Goal: Task Accomplishment & Management: Manage account settings

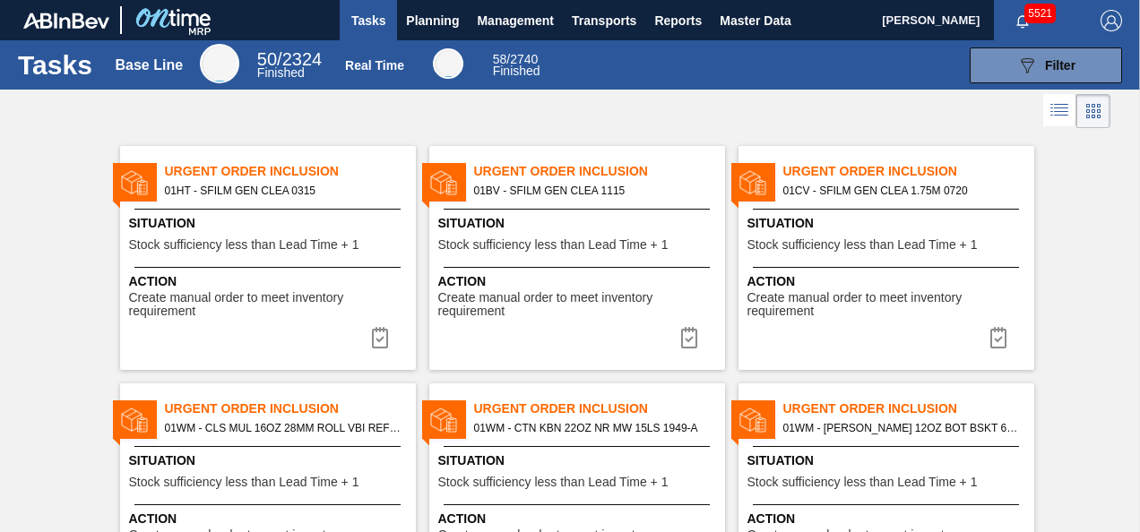
drag, startPoint x: 747, startPoint y: 28, endPoint x: 1128, endPoint y: 5, distance: 381.6
click at [747, 28] on span "Master Data" at bounding box center [755, 21] width 71 height 22
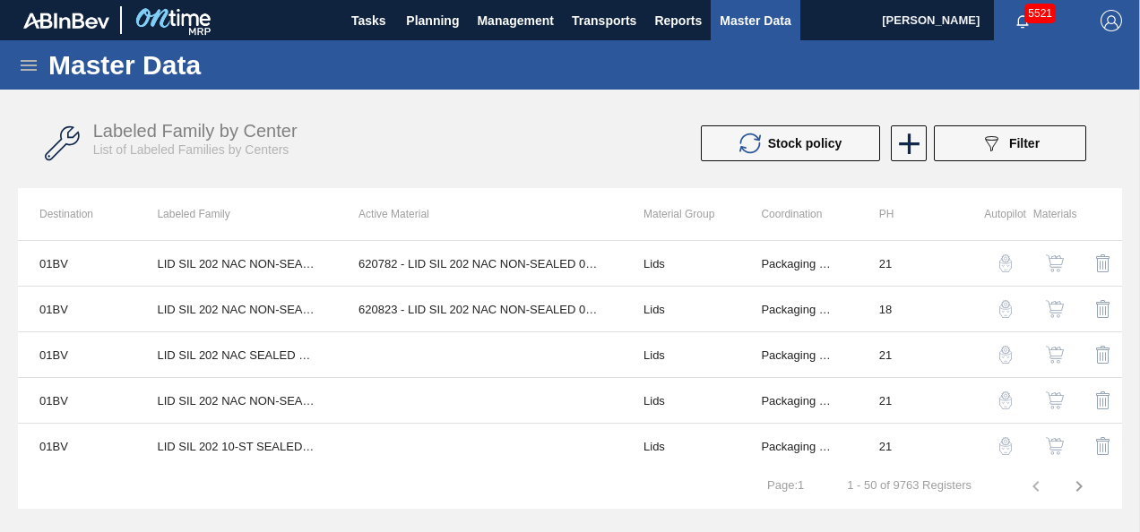
click at [30, 60] on icon at bounding box center [29, 65] width 16 height 11
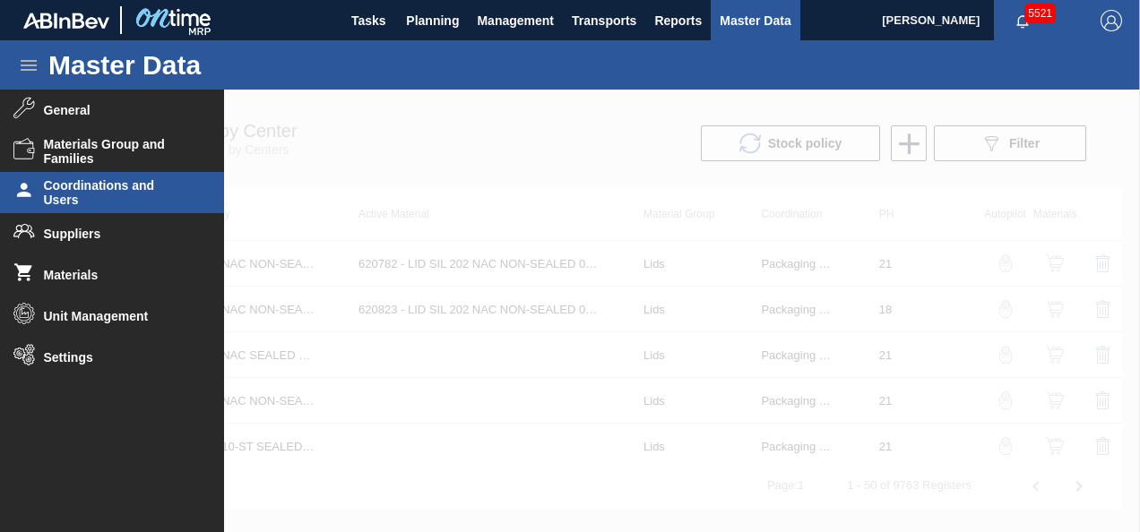
click at [103, 197] on span "Coordinations and Users" at bounding box center [118, 192] width 148 height 29
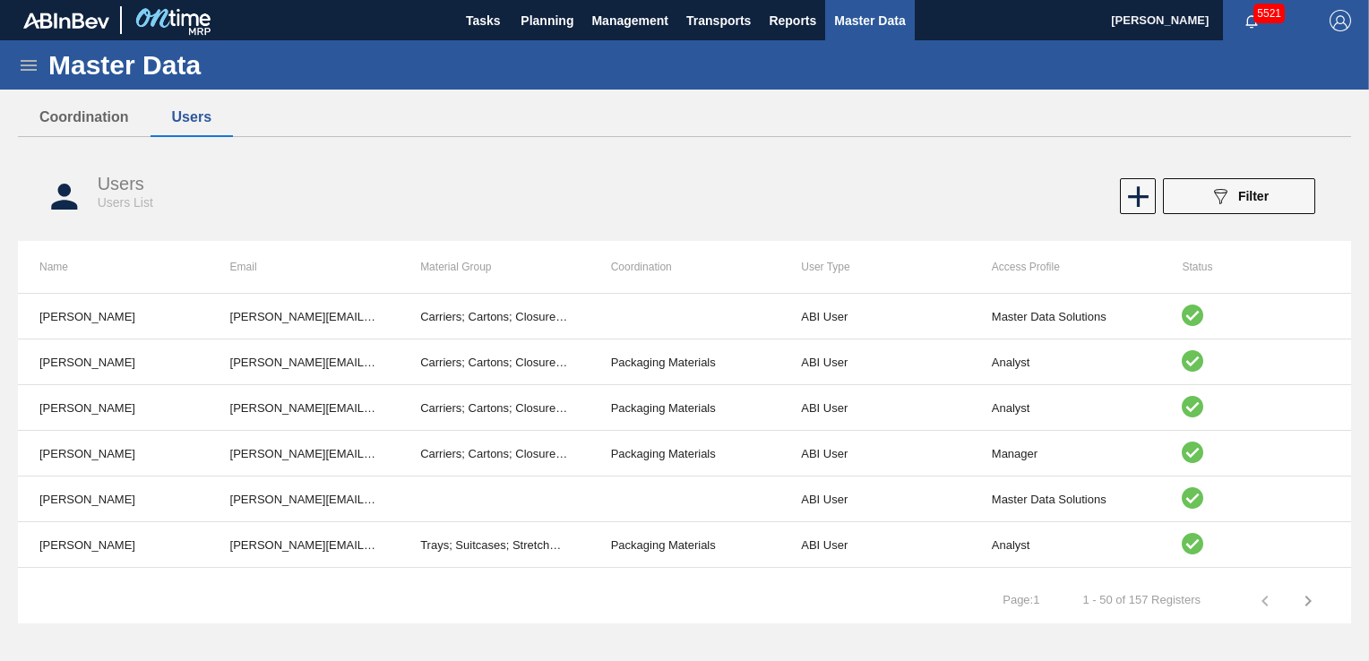
click at [1139, 17] on img "button" at bounding box center [1341, 21] width 22 height 22
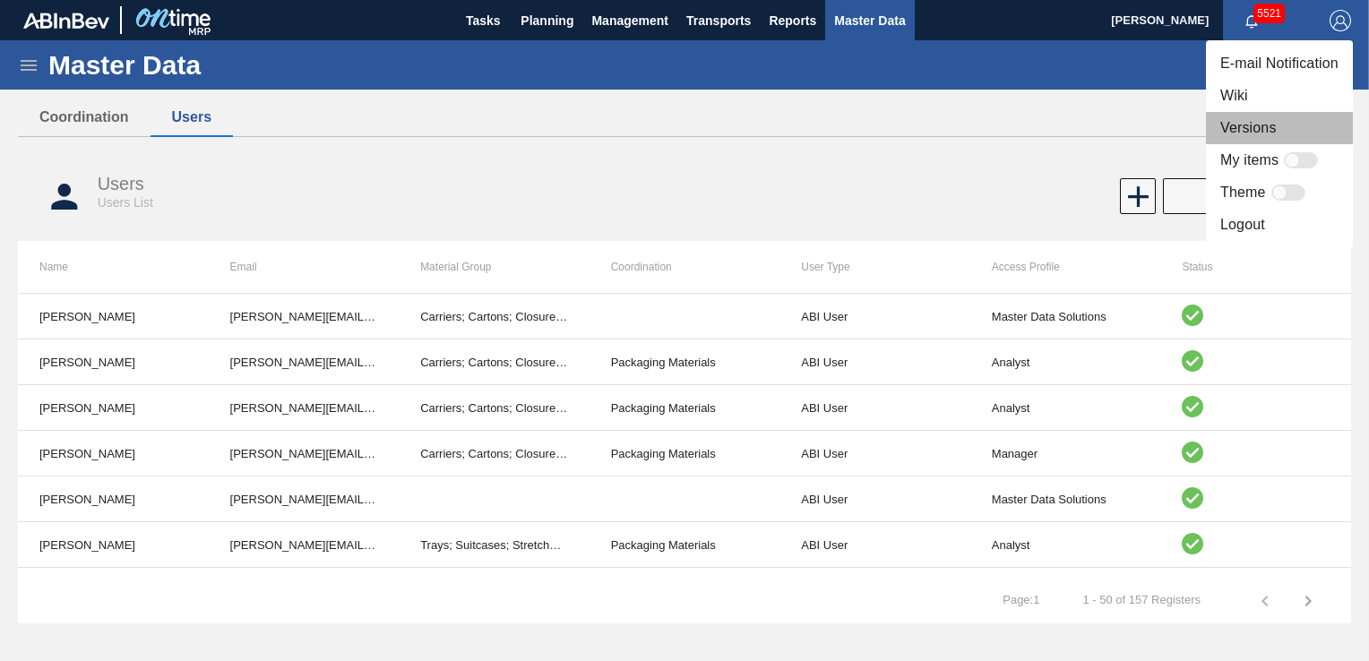
click at [1139, 125] on li "Versions" at bounding box center [1279, 128] width 147 height 32
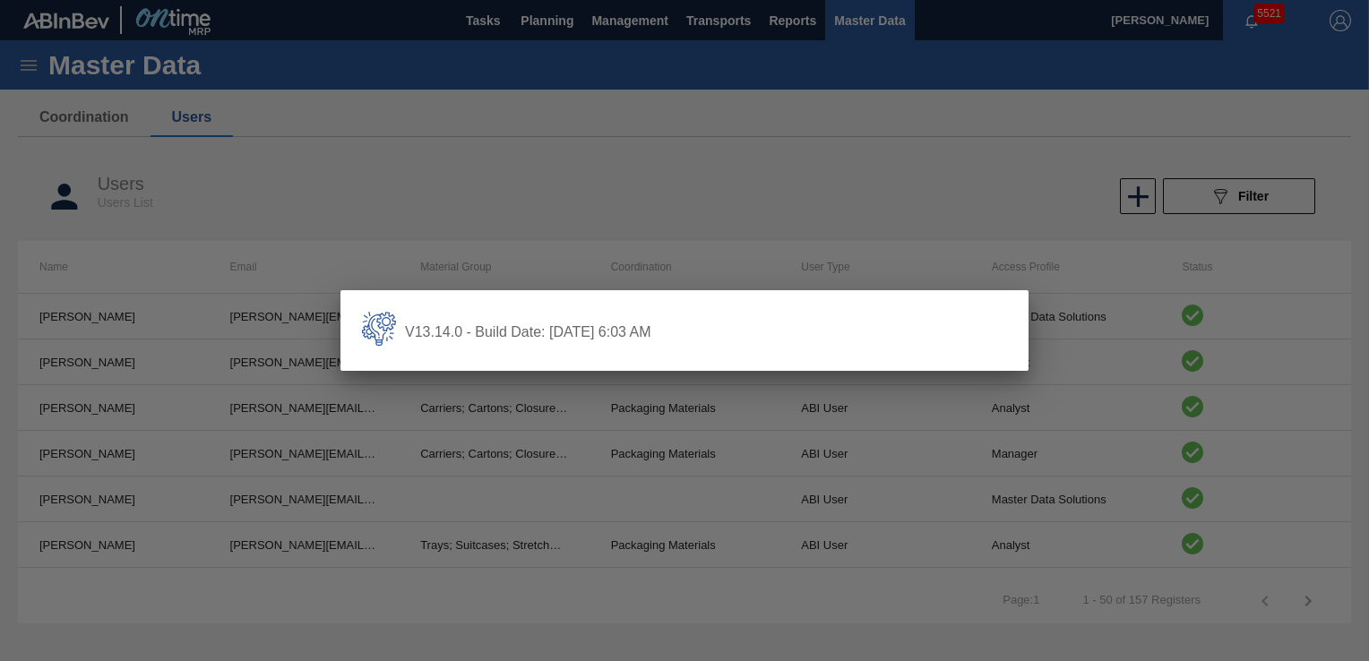
click at [751, 184] on div at bounding box center [684, 330] width 1369 height 661
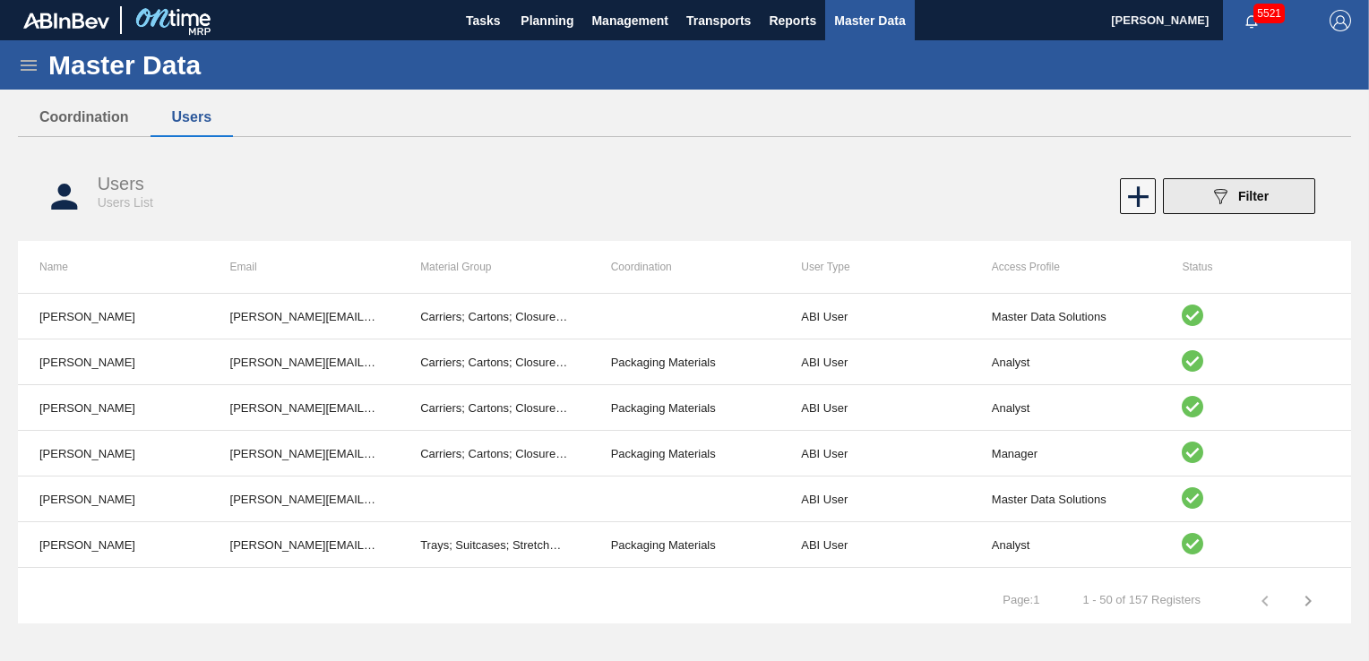
click at [1139, 192] on span "Filter" at bounding box center [1254, 196] width 30 height 14
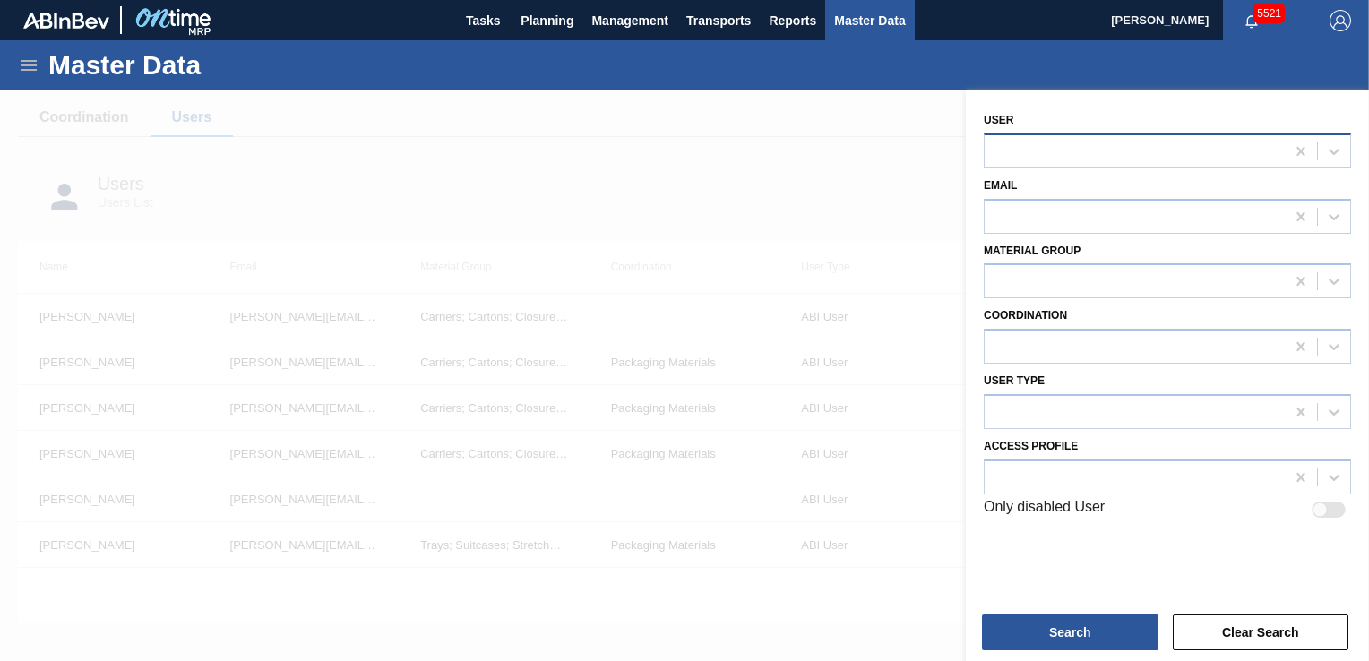
click at [1075, 152] on div at bounding box center [1135, 151] width 300 height 26
type input "joã"
click at [851, 191] on div at bounding box center [684, 420] width 1369 height 661
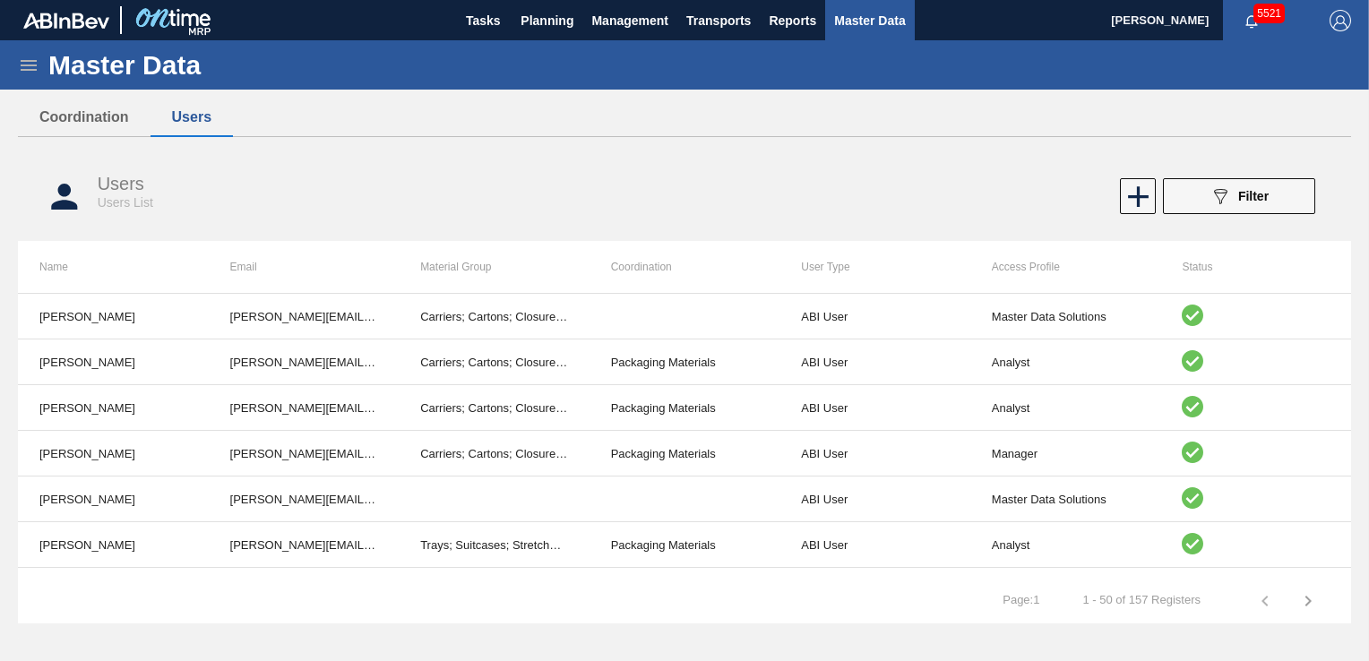
click at [1139, 24] on span "button" at bounding box center [1340, 21] width 43 height 22
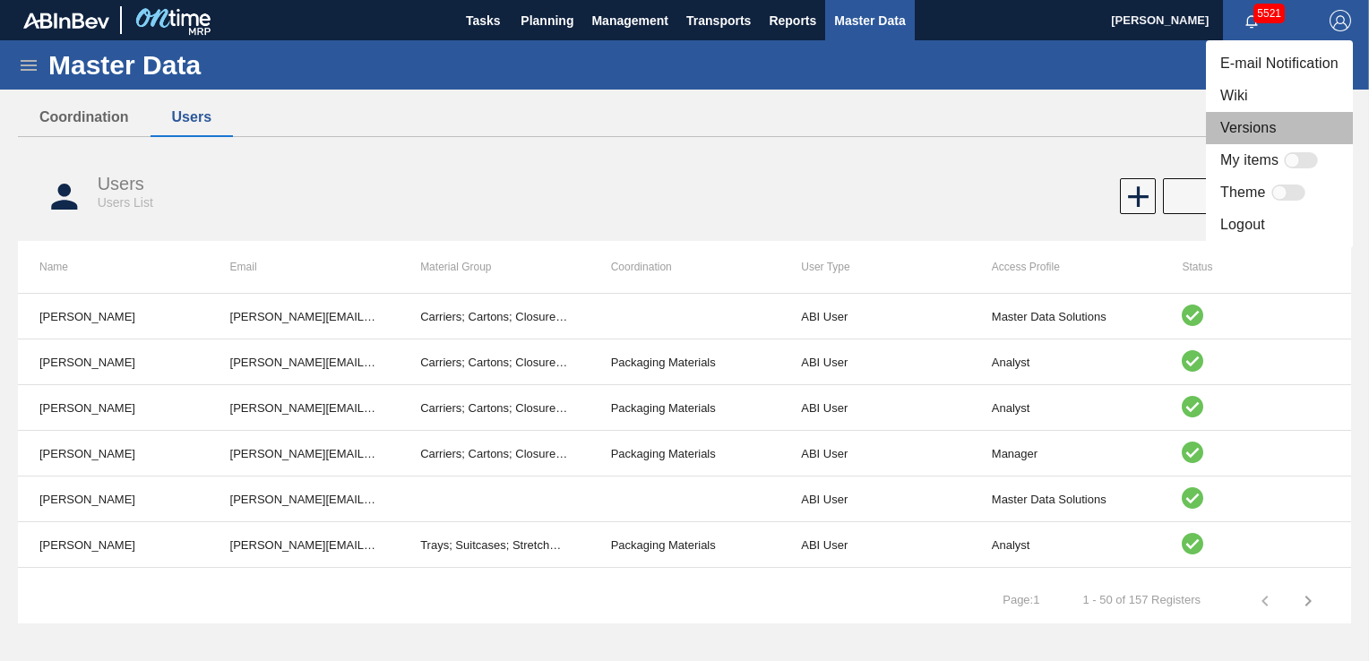
click at [1139, 131] on li "Versions" at bounding box center [1279, 128] width 147 height 32
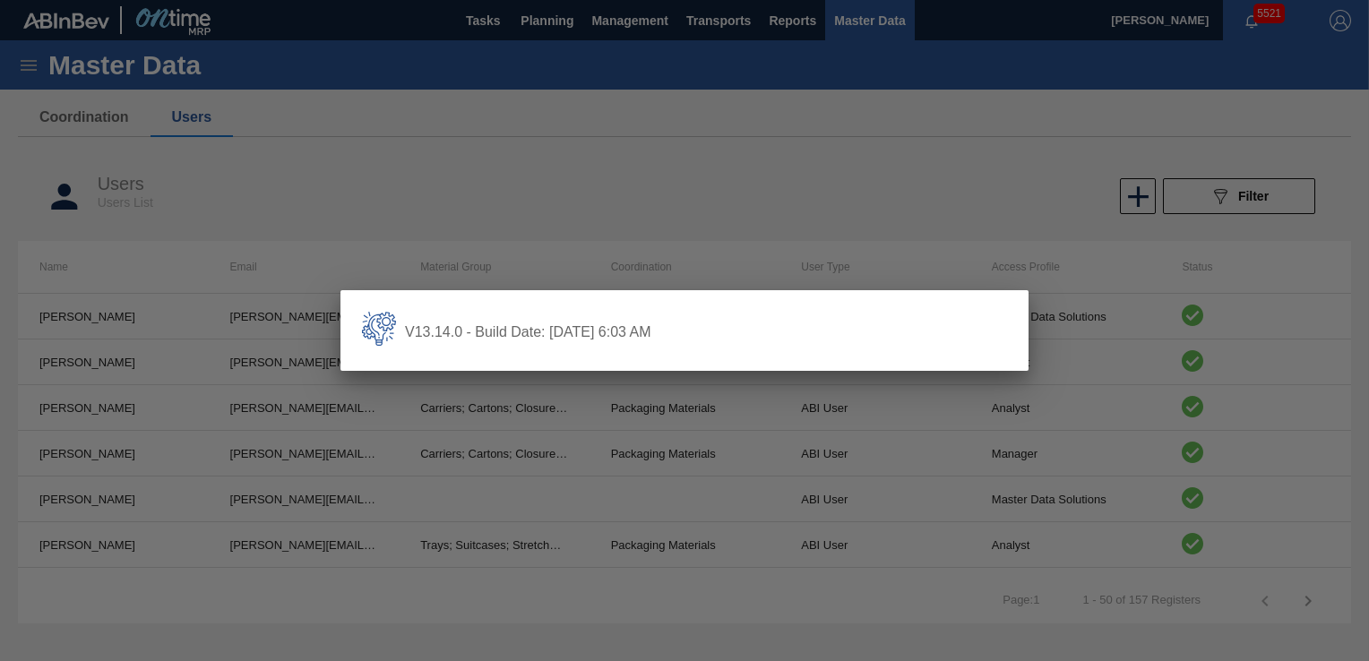
click at [948, 203] on div at bounding box center [684, 330] width 1369 height 661
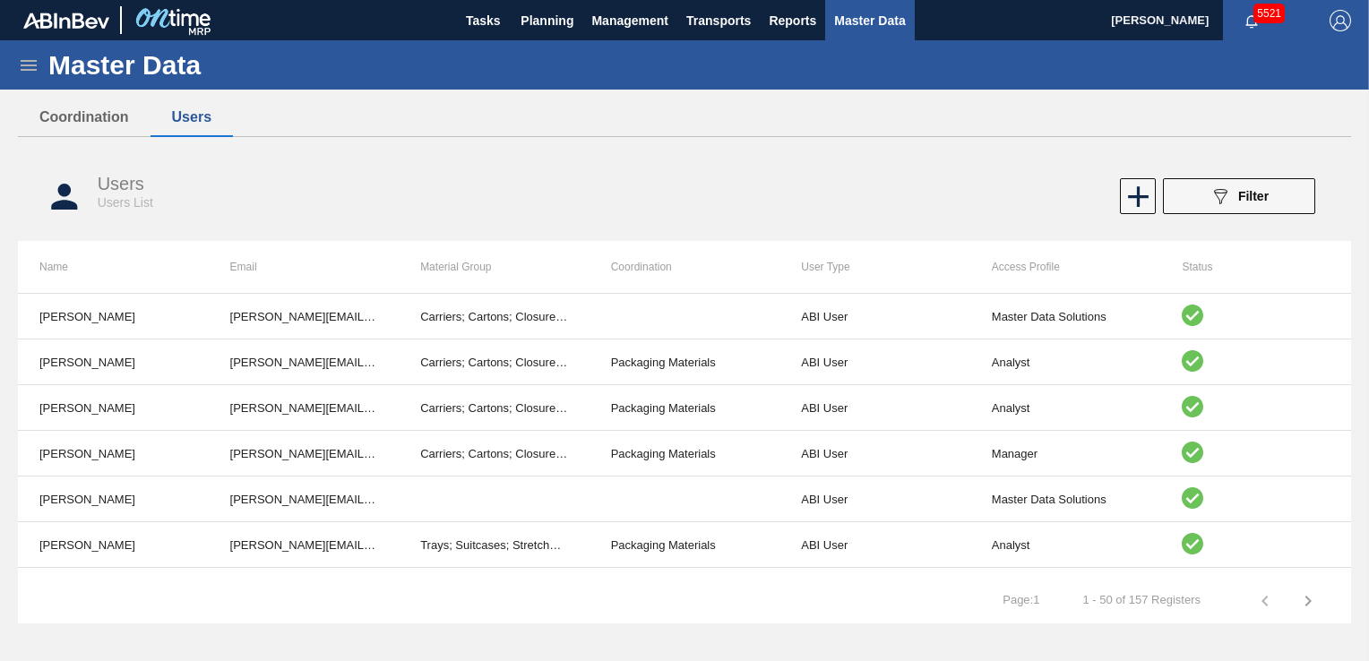
click at [1129, 199] on icon at bounding box center [1138, 196] width 35 height 35
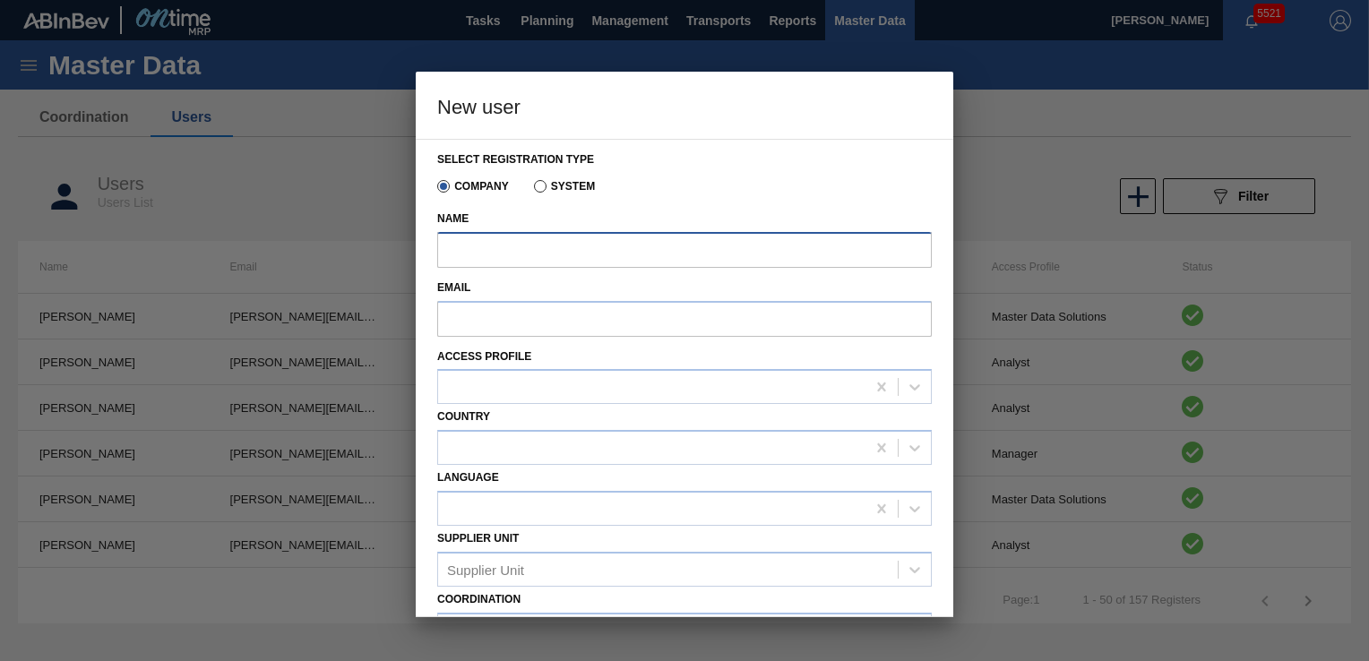
click at [651, 240] on input "Name" at bounding box center [684, 250] width 495 height 36
paste input "[PERSON_NAME]"
type input "[PERSON_NAME]"
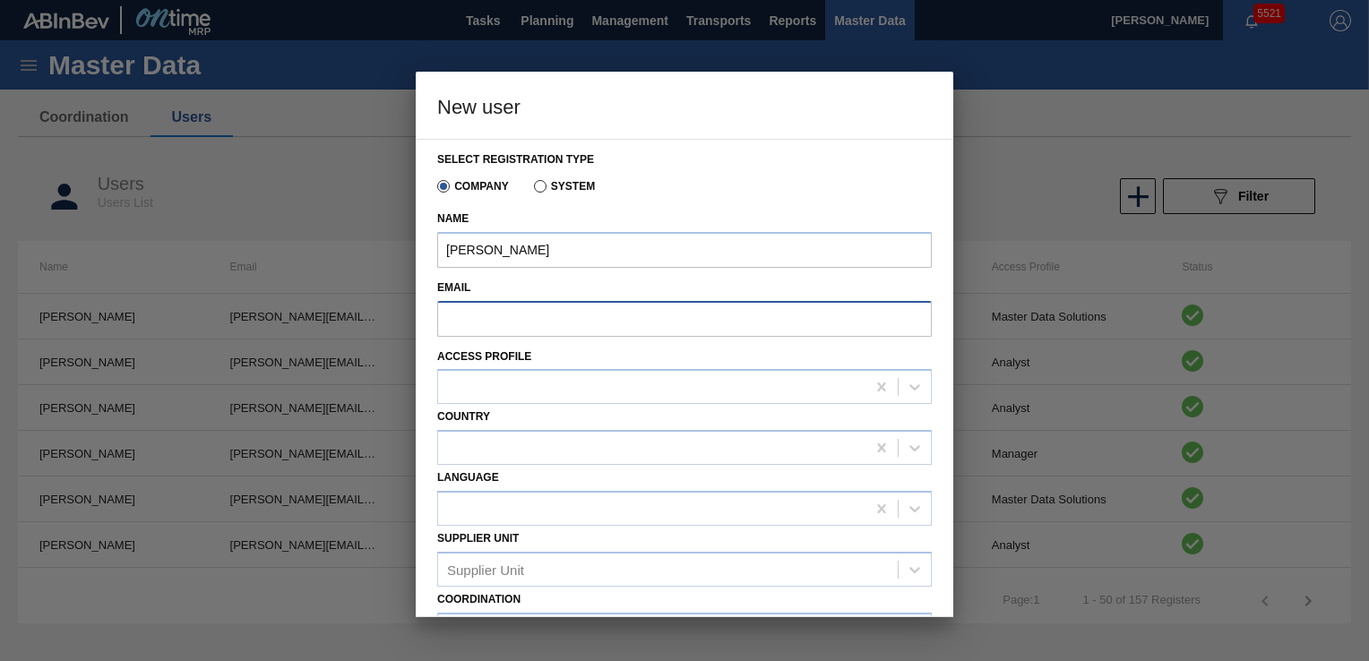
click at [498, 315] on input "Email" at bounding box center [684, 319] width 495 height 36
paste input "[URL][DOMAIN_NAME]"
drag, startPoint x: 687, startPoint y: 315, endPoint x: 418, endPoint y: 321, distance: 269.8
click at [418, 321] on div "Select registration type Company System Name [PERSON_NAME] Email [URL][DOMAIN_N…" at bounding box center [685, 378] width 538 height 479
paste input "[EMAIL_ADDRESS][DOMAIN_NAME]"
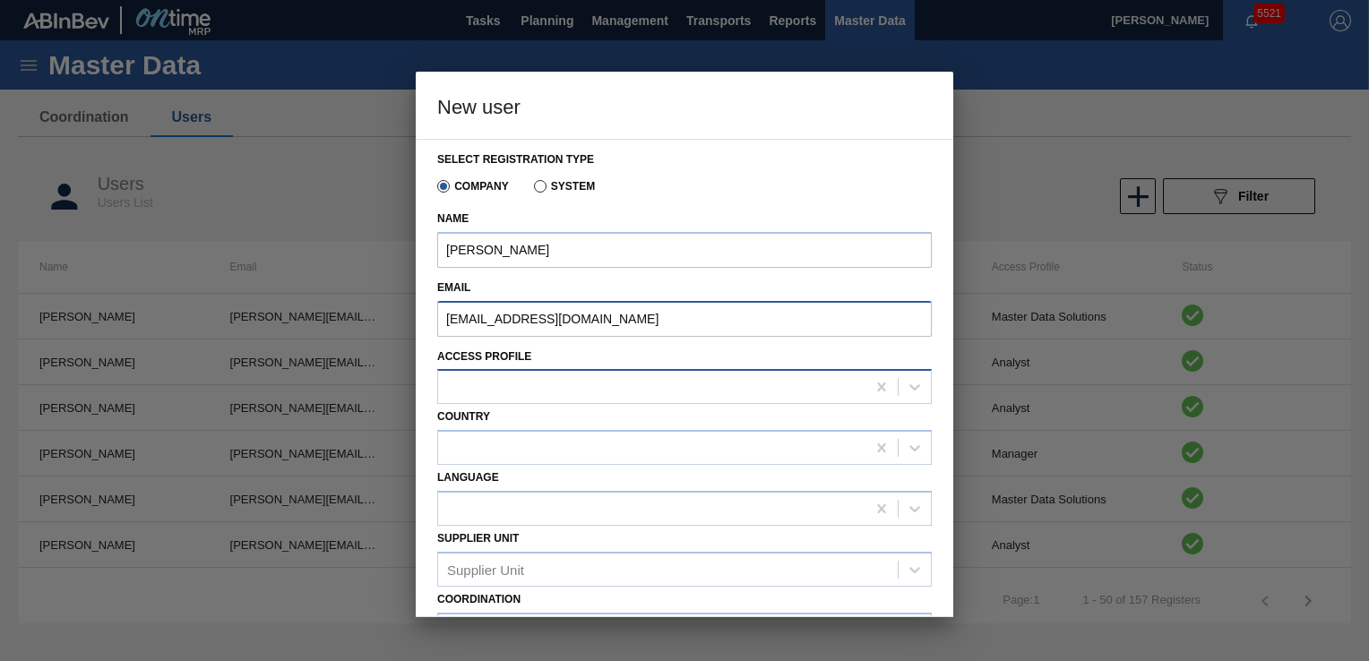
type input "[EMAIL_ADDRESS][DOMAIN_NAME]"
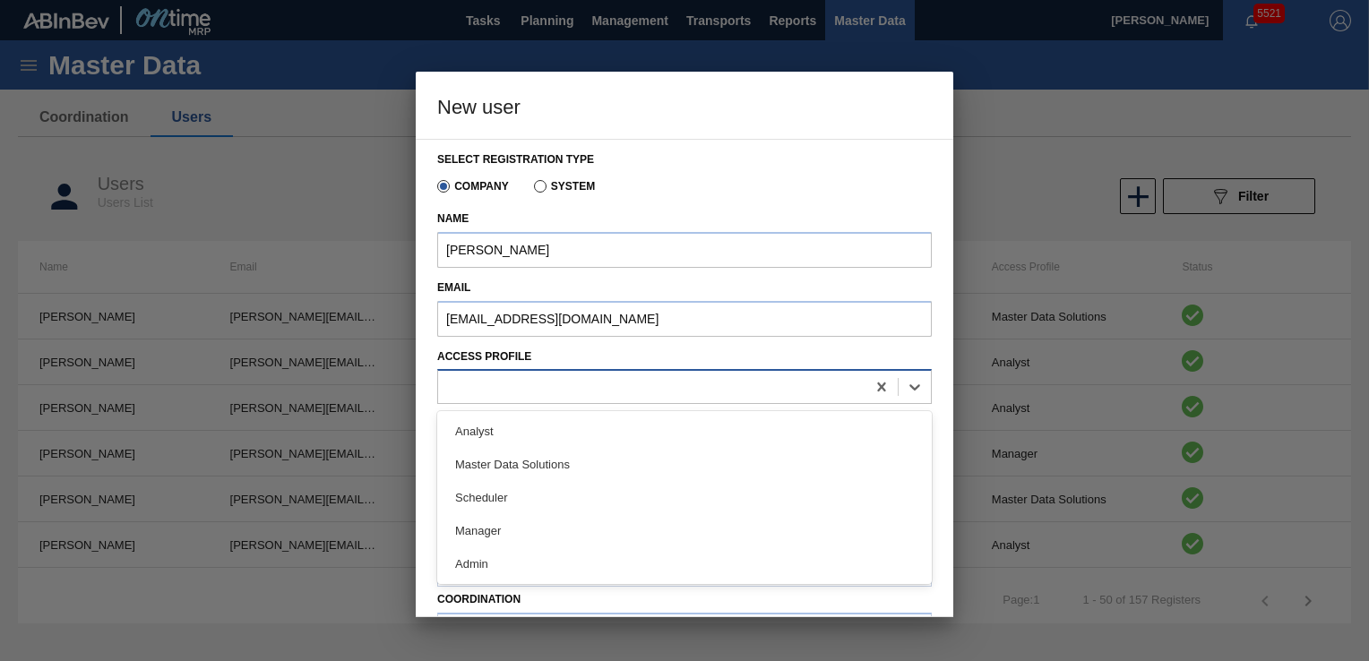
click at [556, 393] on div at bounding box center [652, 388] width 428 height 26
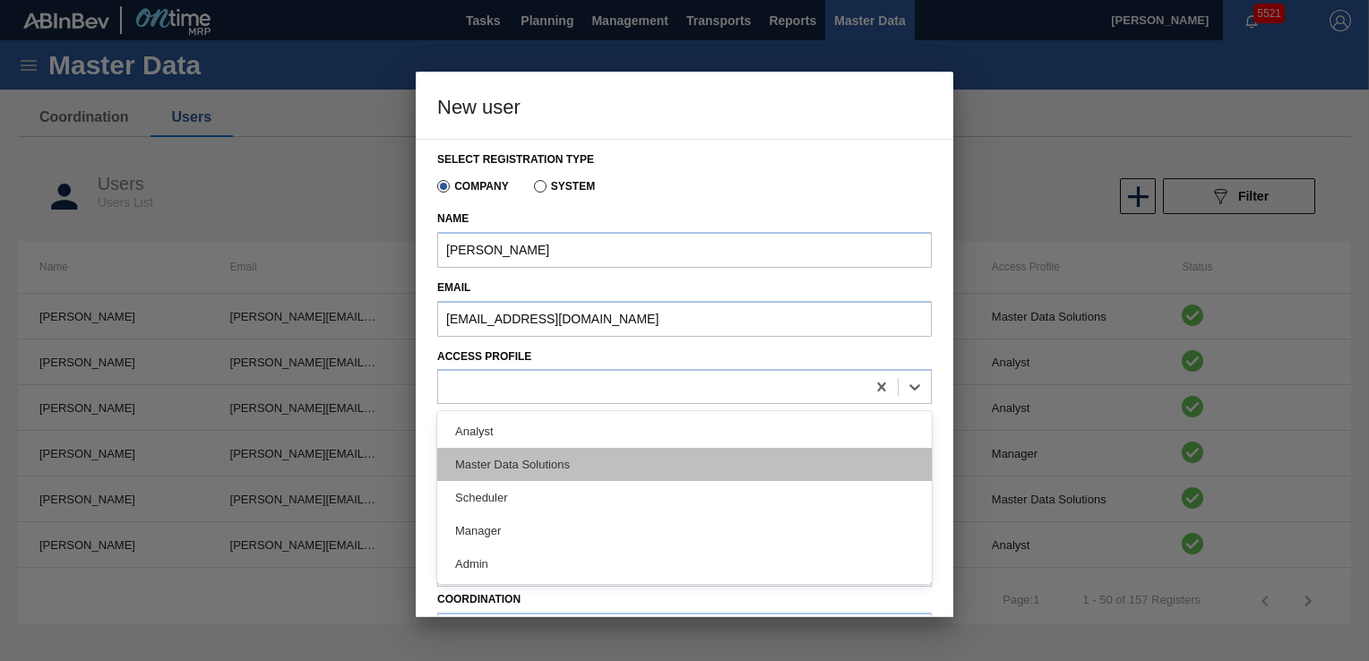
click at [549, 463] on div "Master Data Solutions" at bounding box center [684, 464] width 495 height 33
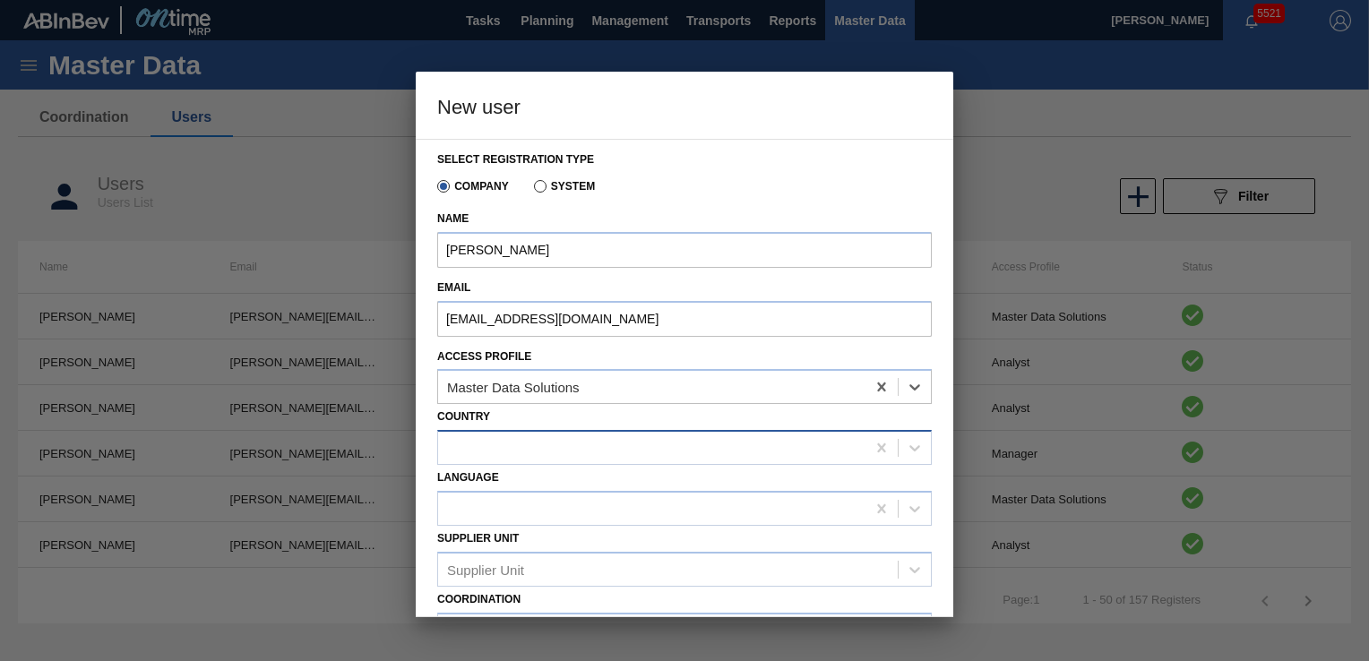
click at [575, 445] on div at bounding box center [652, 449] width 428 height 26
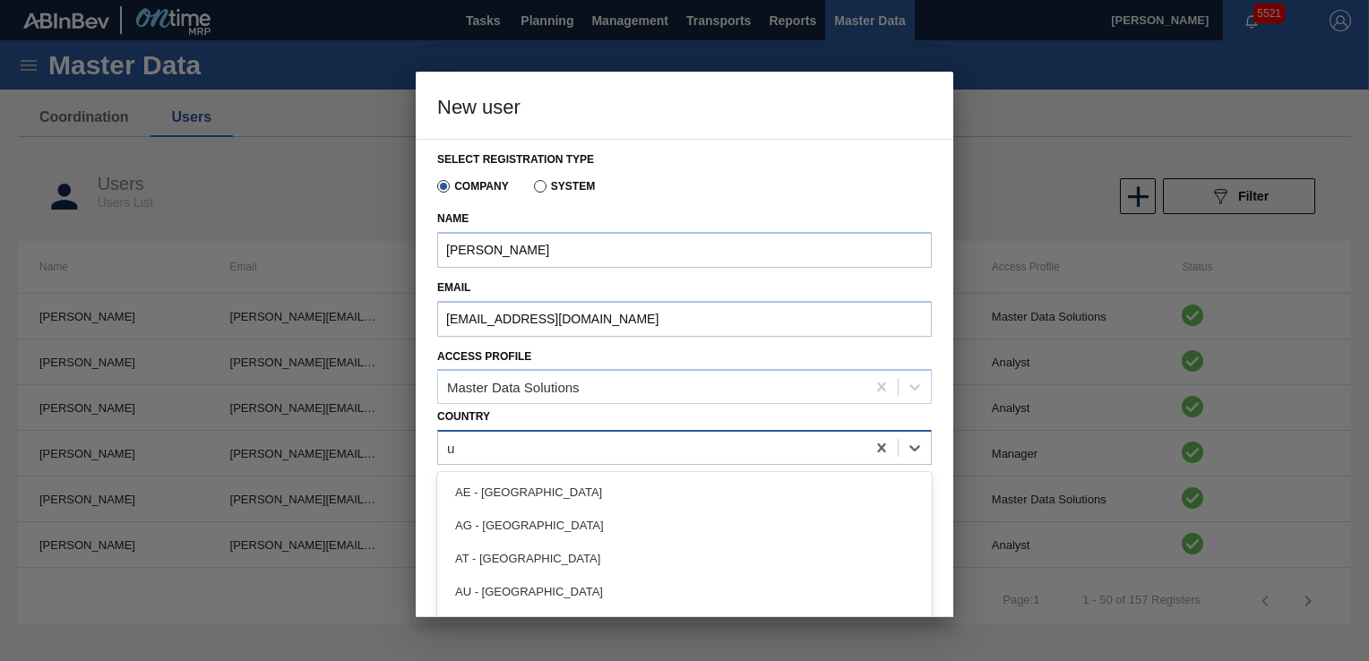
type input "us"
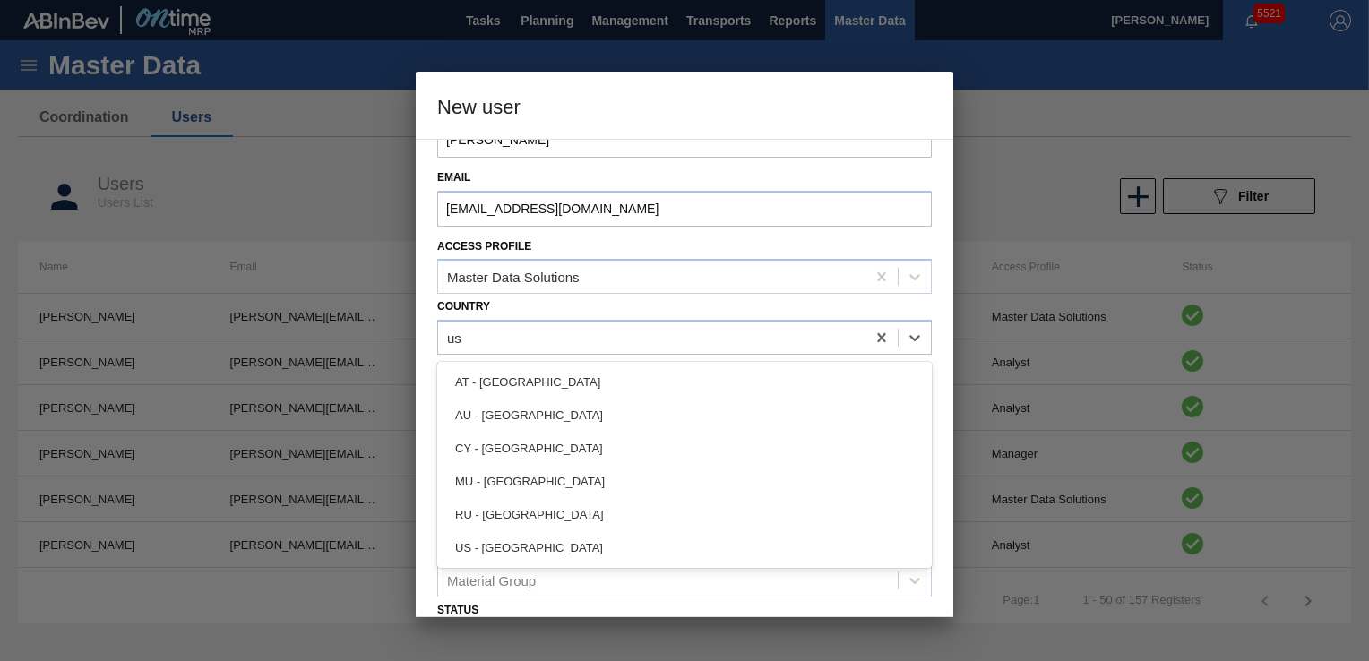
scroll to position [179, 0]
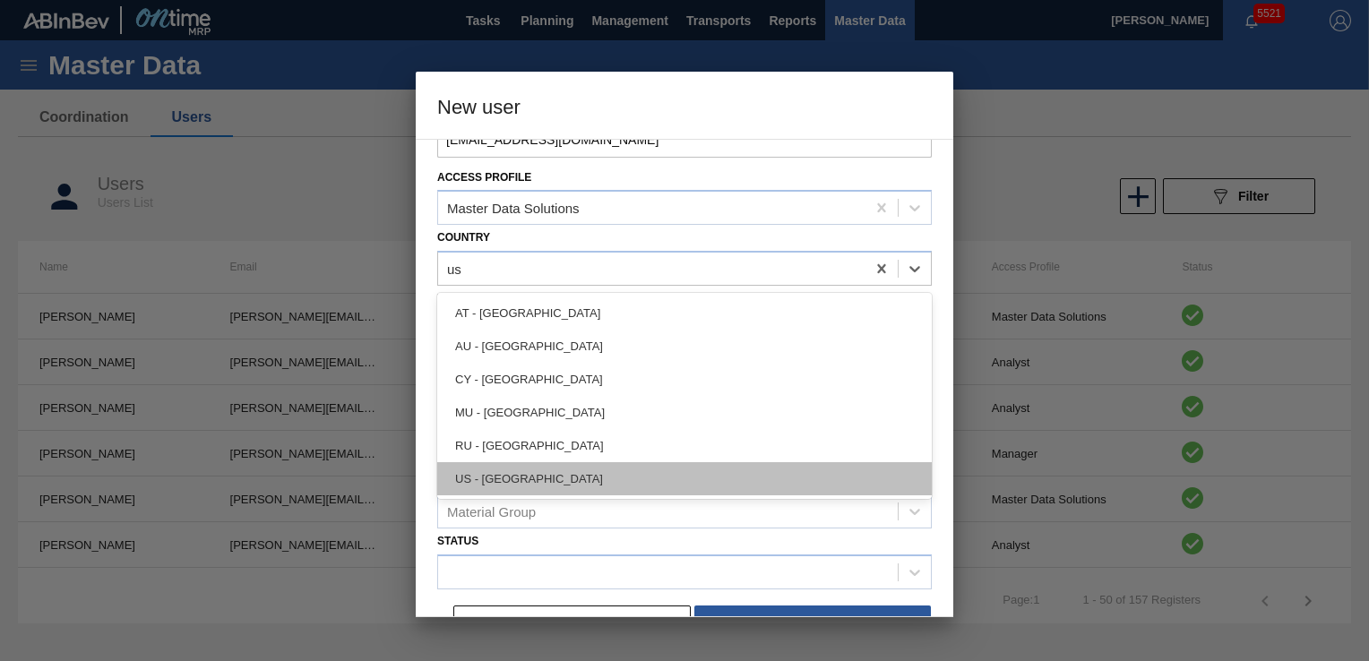
click at [740, 489] on div "US - [GEOGRAPHIC_DATA]" at bounding box center [684, 478] width 495 height 33
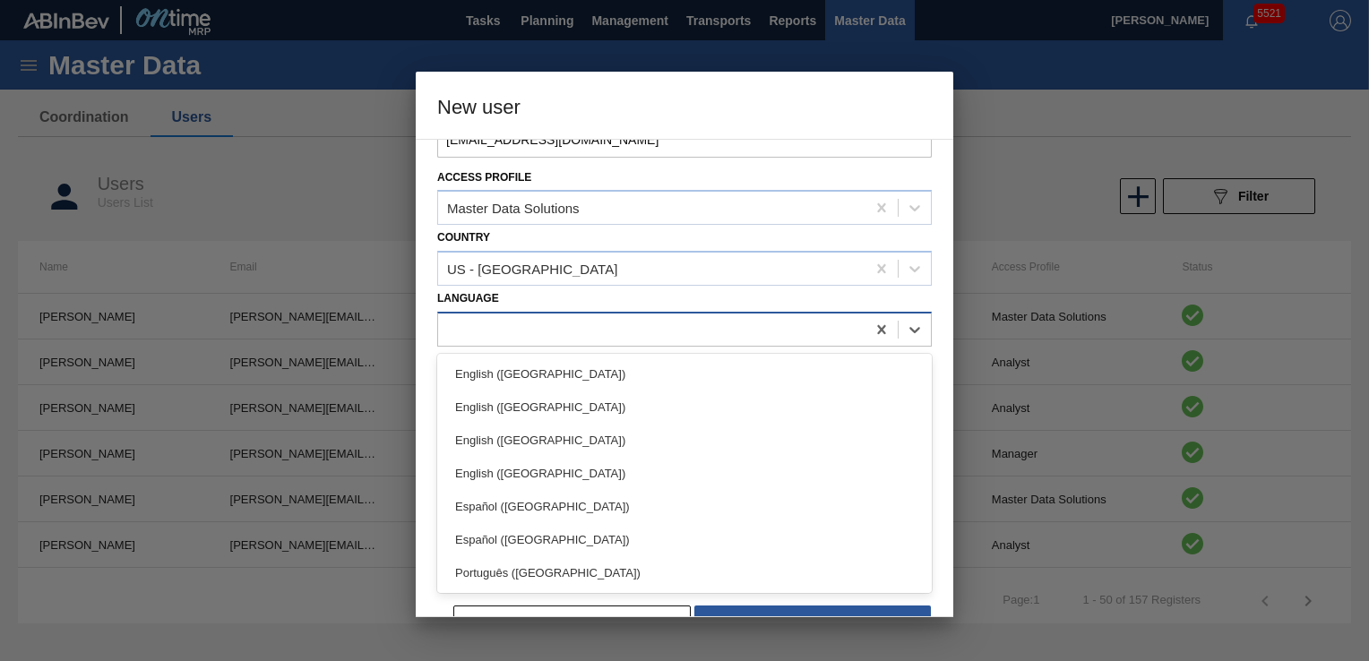
click at [567, 329] on div at bounding box center [652, 329] width 428 height 26
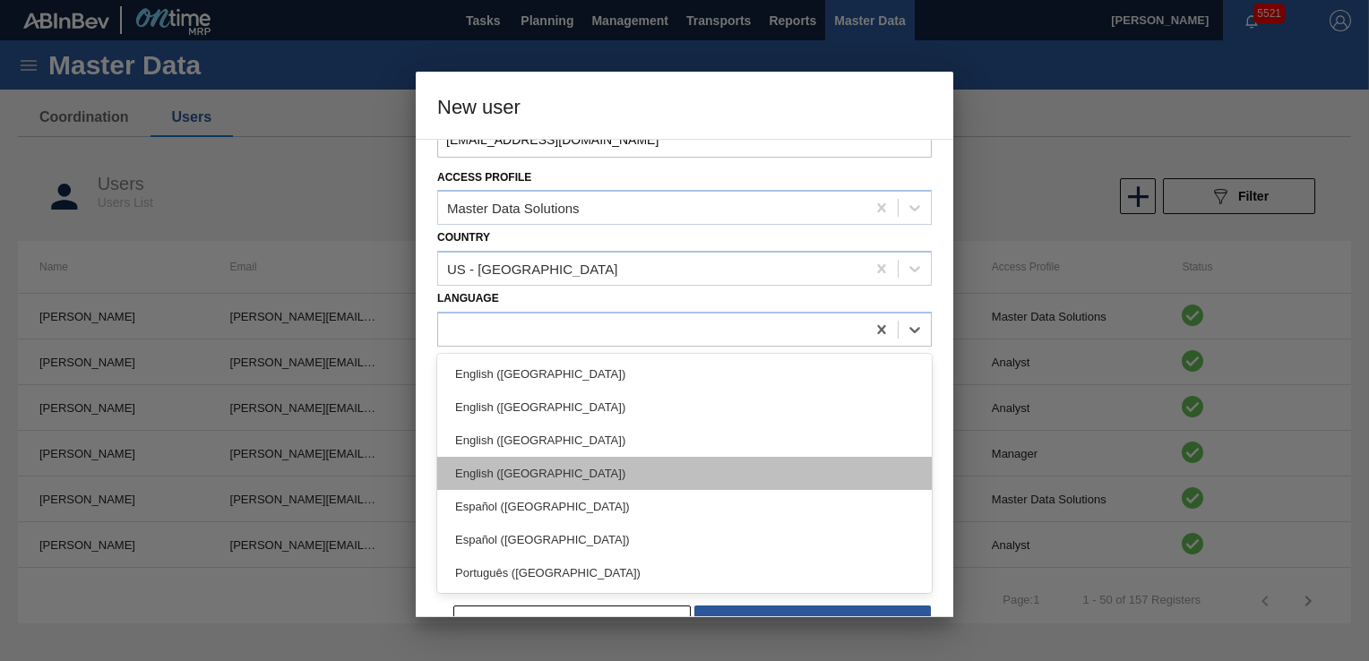
click at [573, 470] on div "English ([GEOGRAPHIC_DATA])" at bounding box center [684, 473] width 495 height 33
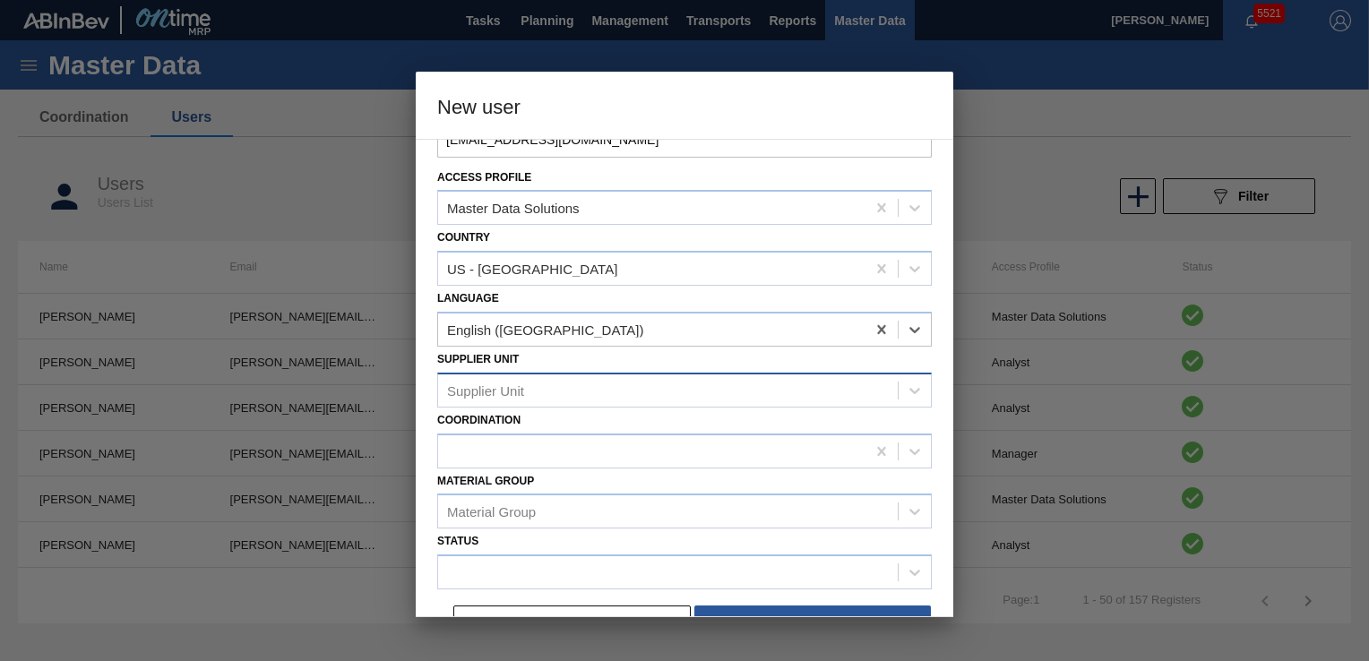
click at [545, 385] on div "Supplier Unit" at bounding box center [668, 390] width 460 height 26
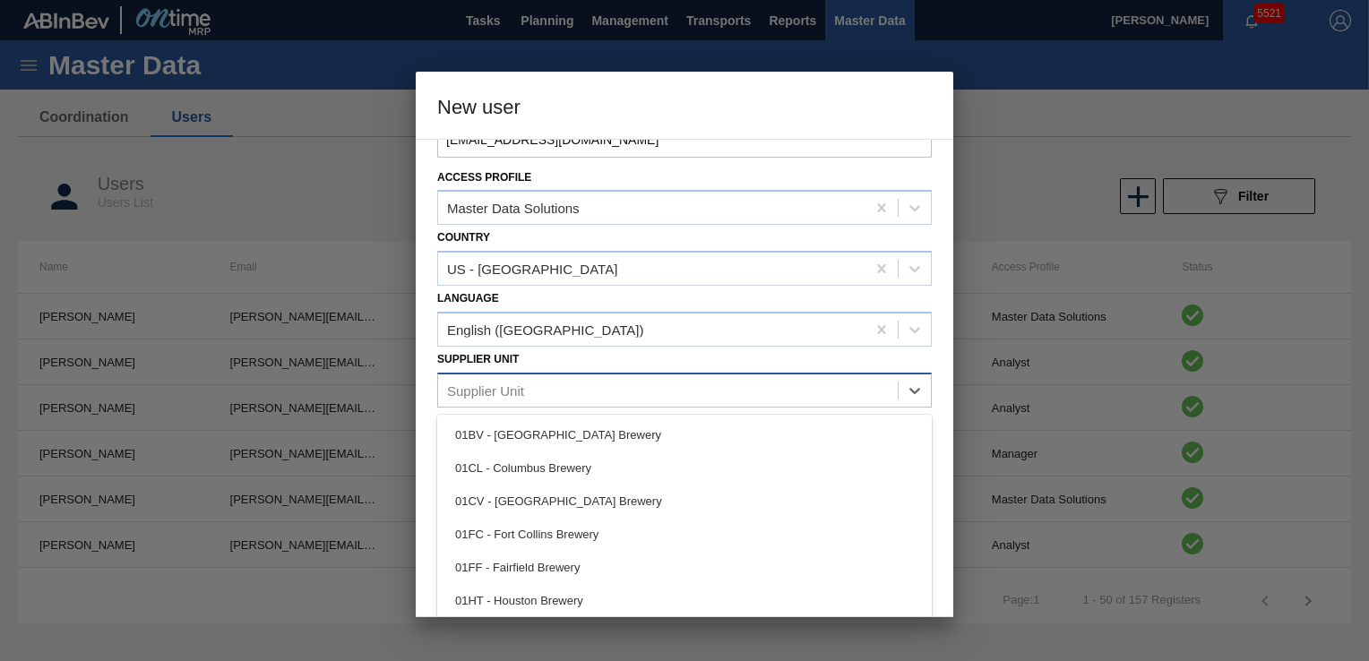
click at [545, 385] on div "Supplier Unit" at bounding box center [668, 390] width 460 height 26
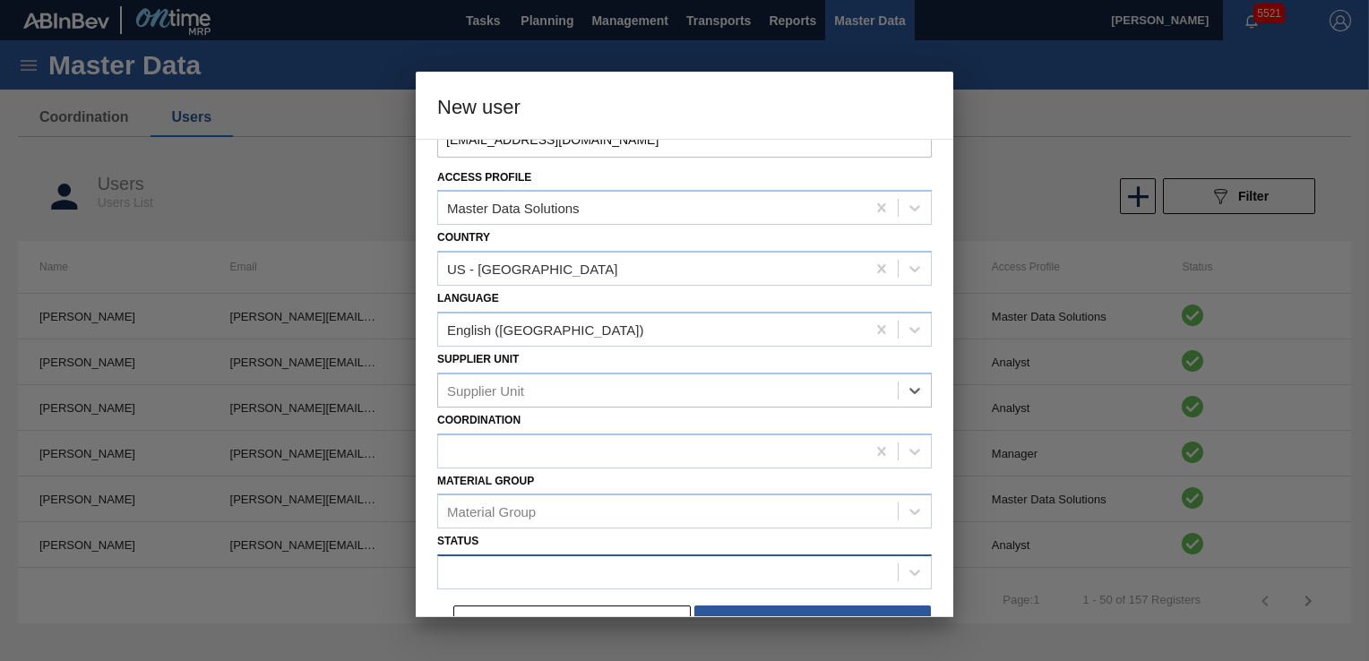
scroll to position [209, 0]
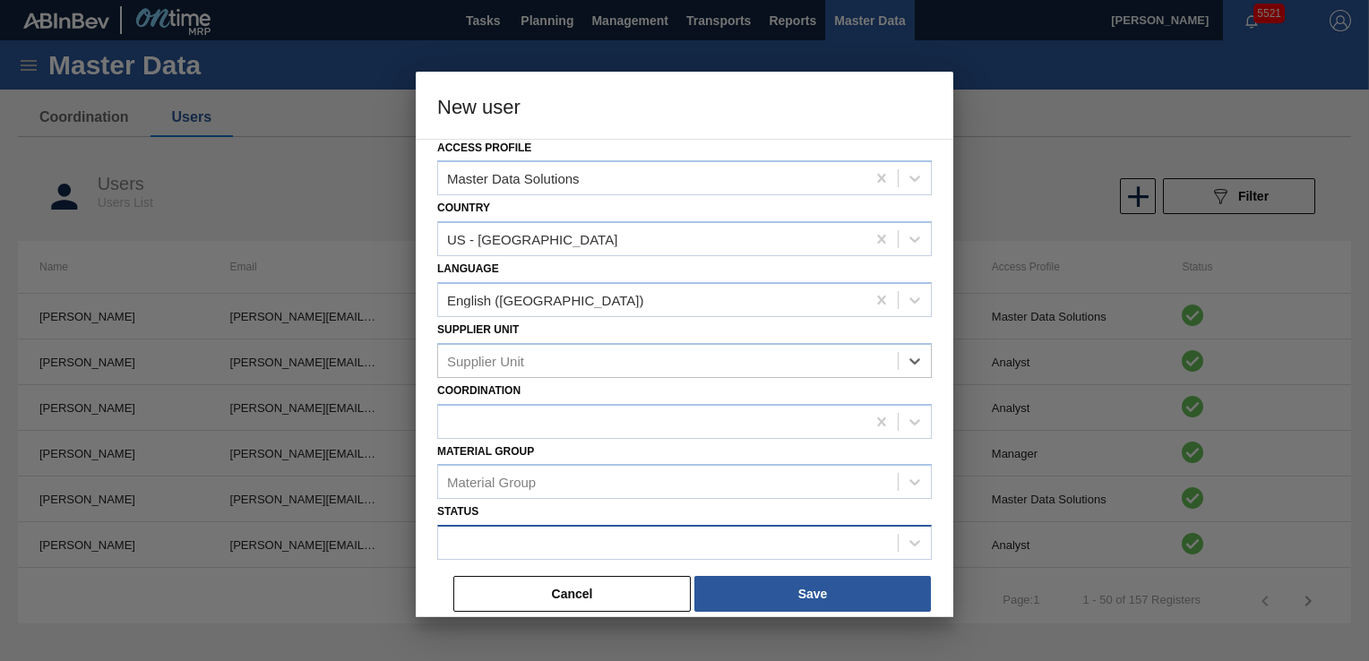
click at [592, 531] on div at bounding box center [668, 544] width 460 height 26
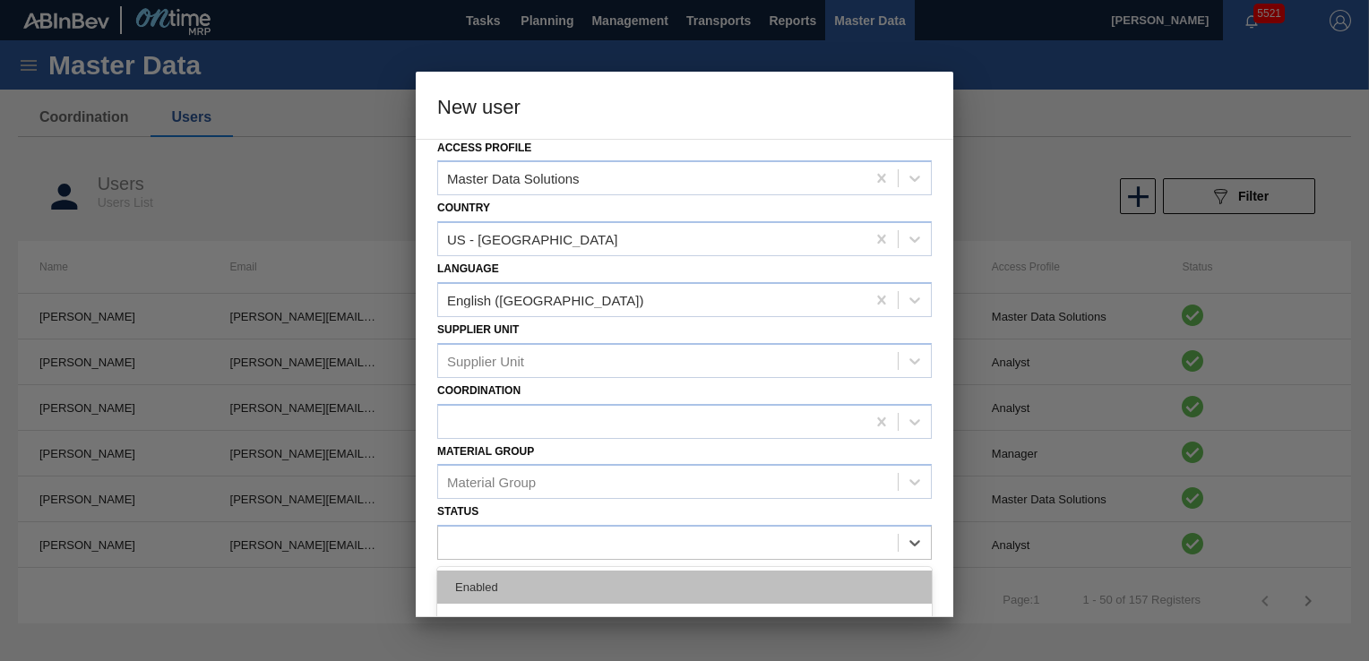
click at [539, 531] on div "Enabled" at bounding box center [684, 587] width 495 height 33
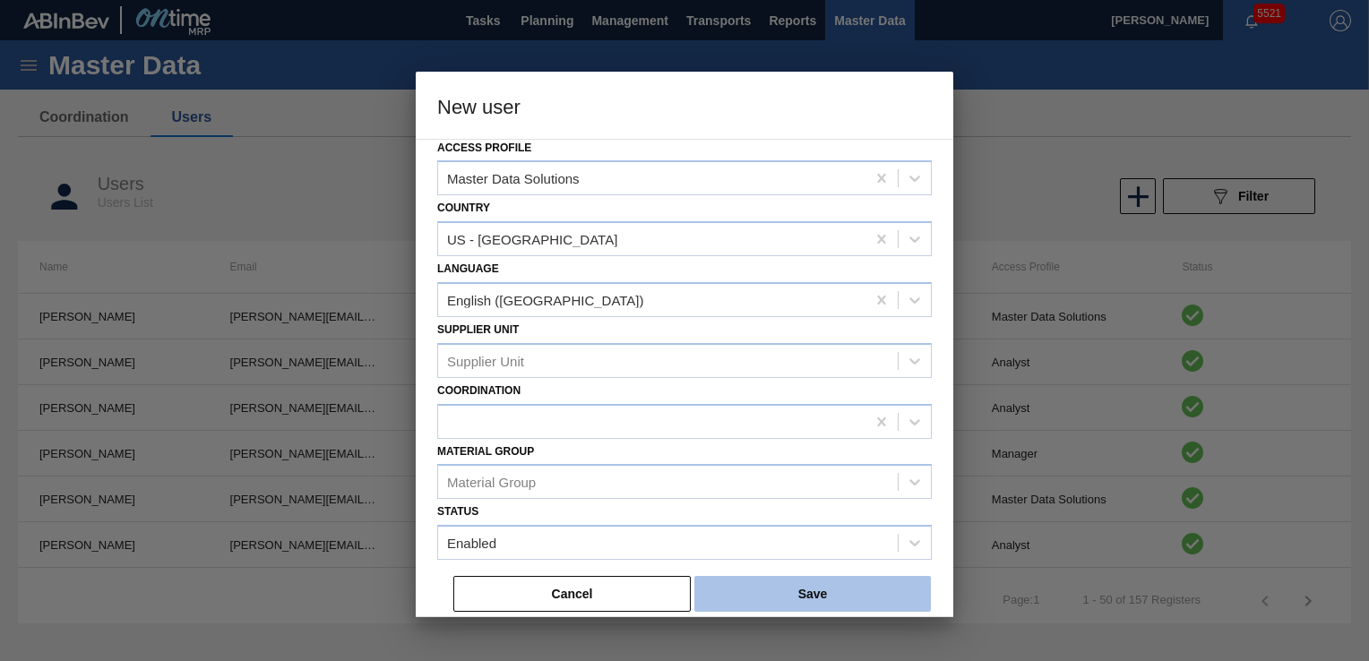
click at [797, 531] on button "Save" at bounding box center [813, 594] width 237 height 36
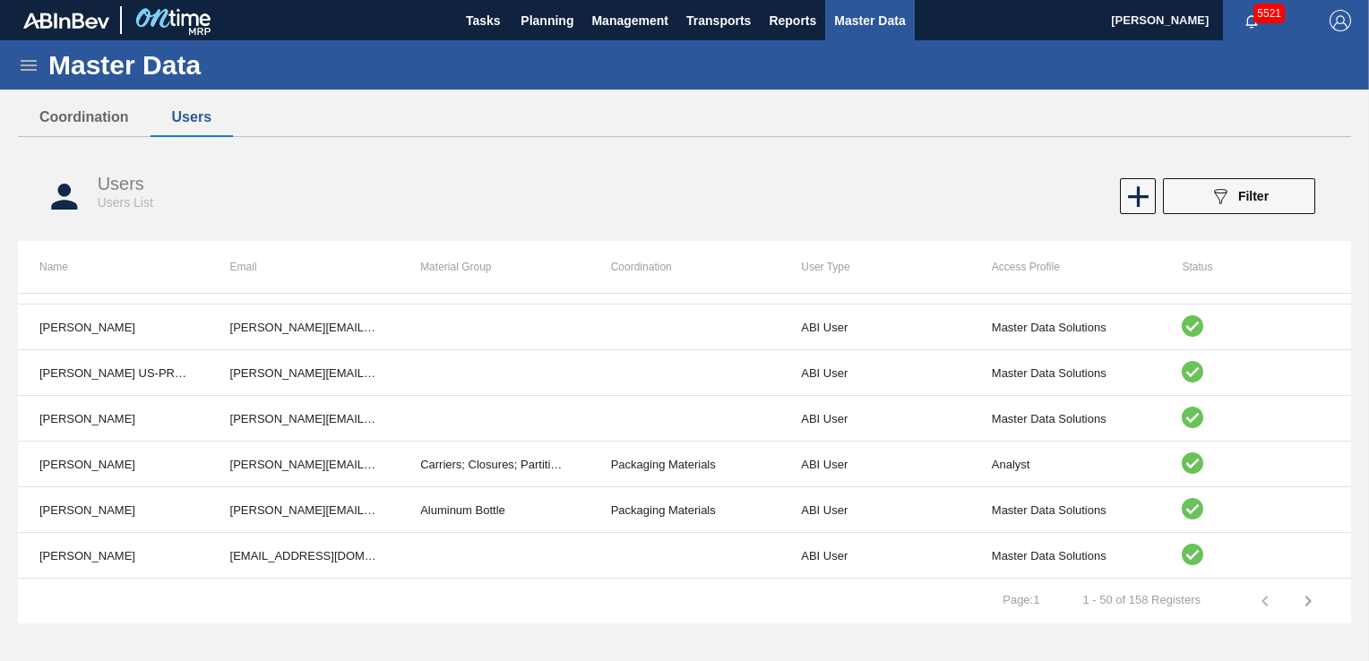
scroll to position [1990, 0]
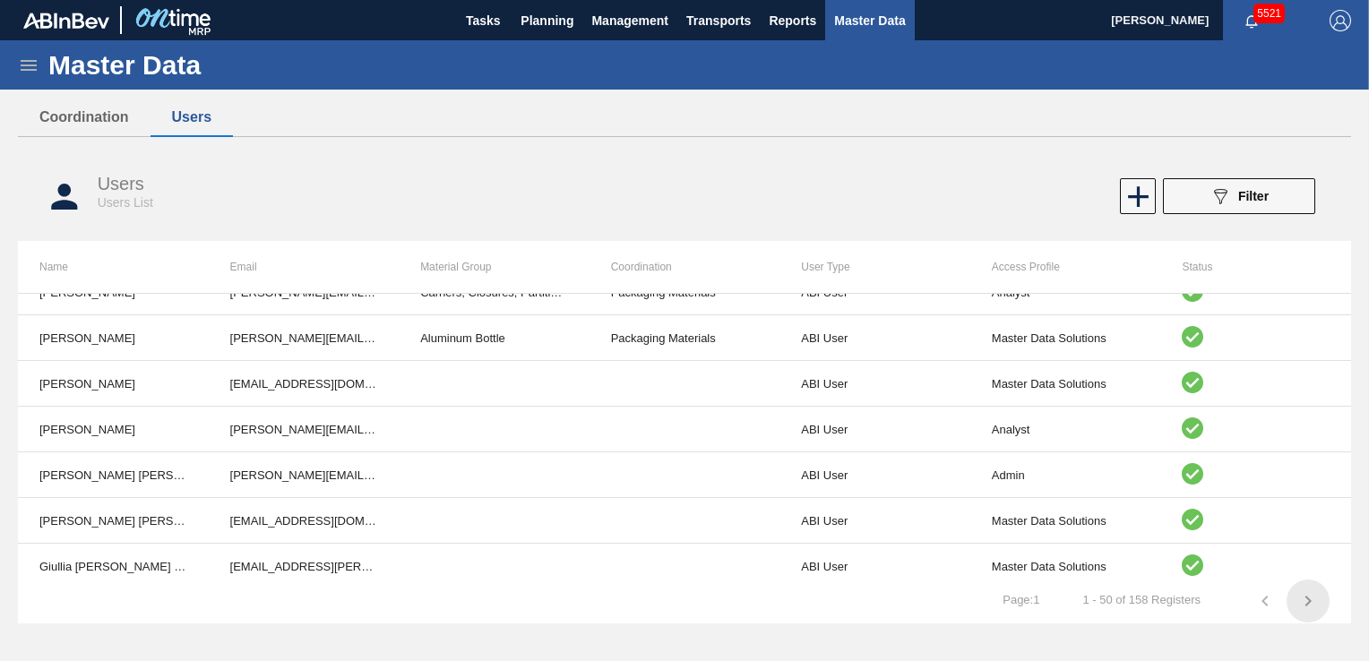
click at [1139, 531] on icon "button" at bounding box center [1309, 602] width 22 height 22
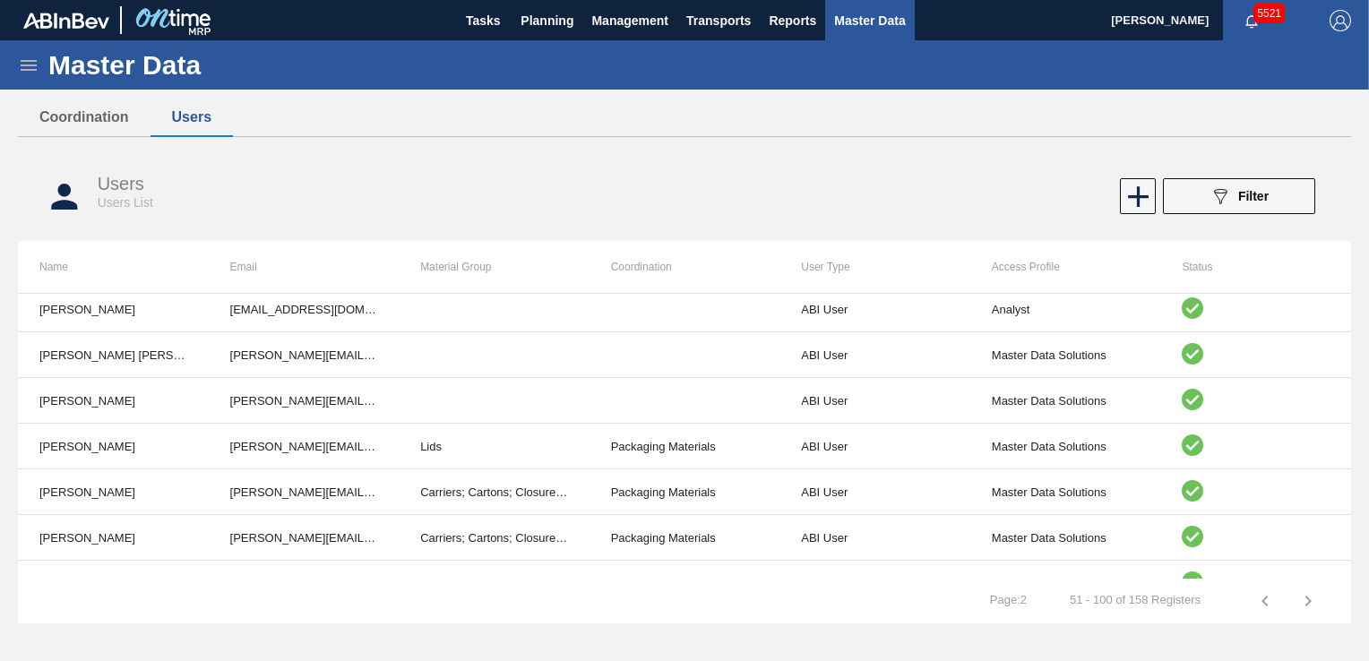
scroll to position [358, 0]
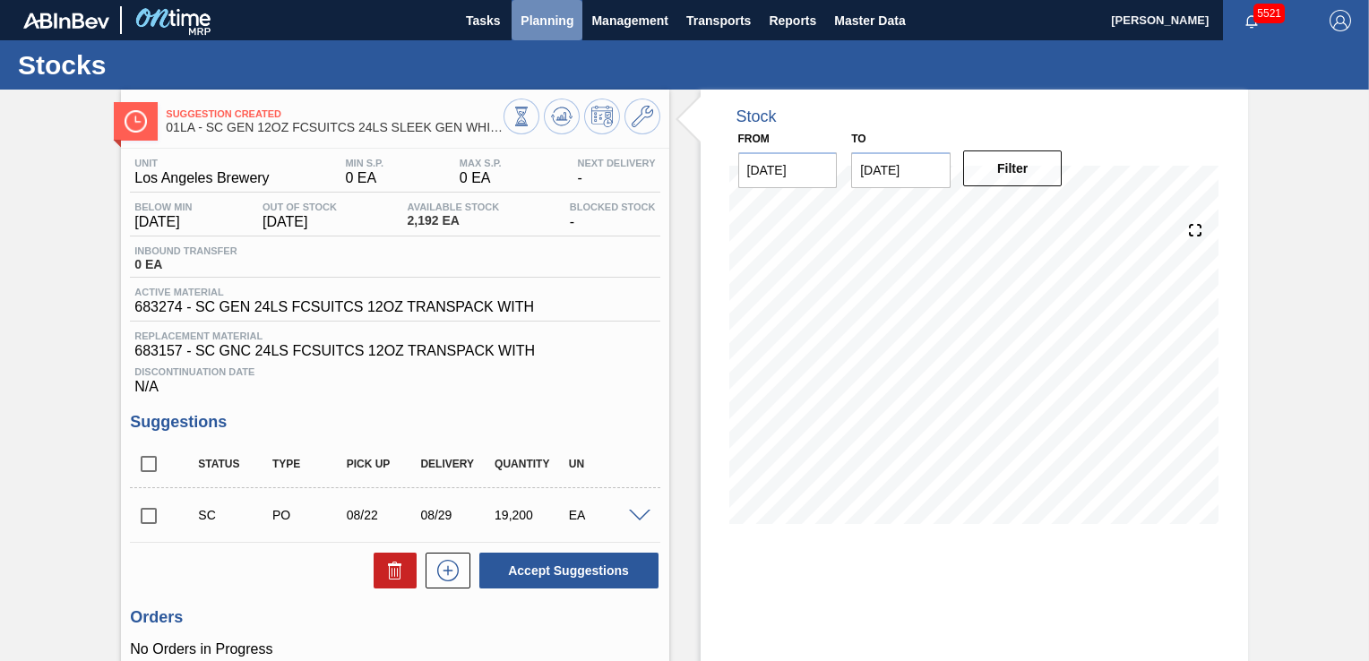
click at [566, 31] on button "Planning" at bounding box center [547, 20] width 71 height 40
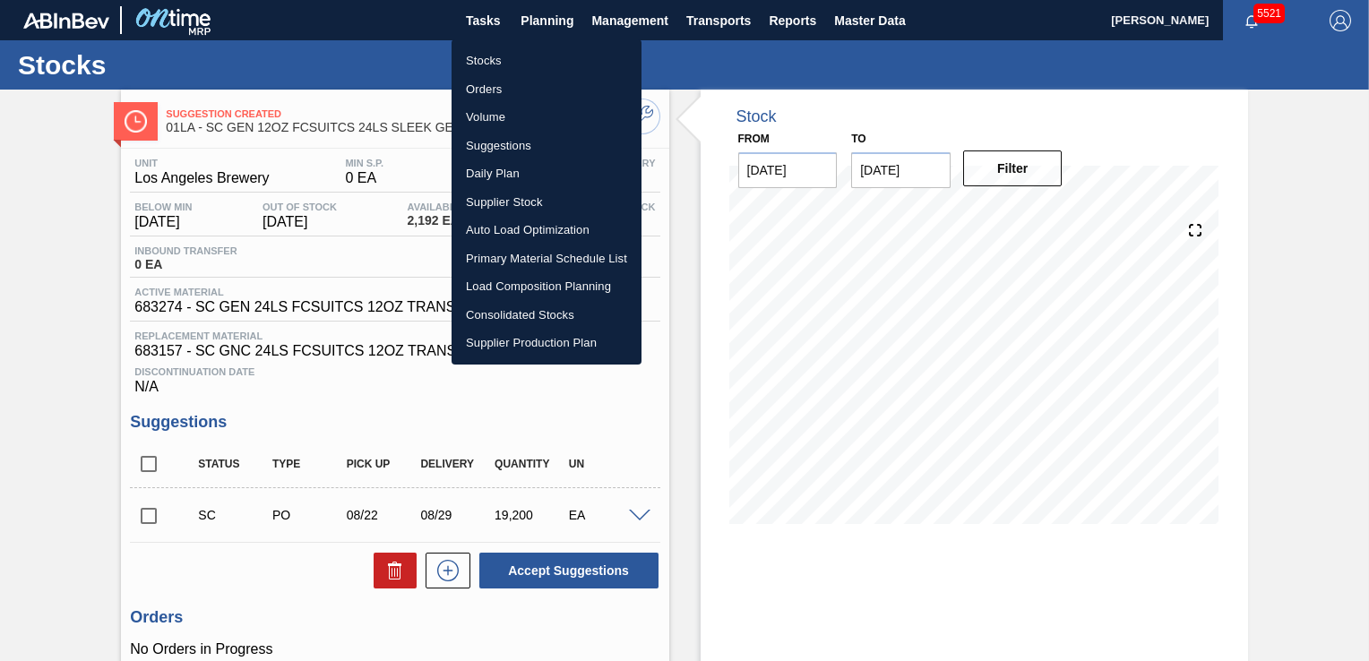
click at [500, 91] on li "Orders" at bounding box center [547, 89] width 190 height 29
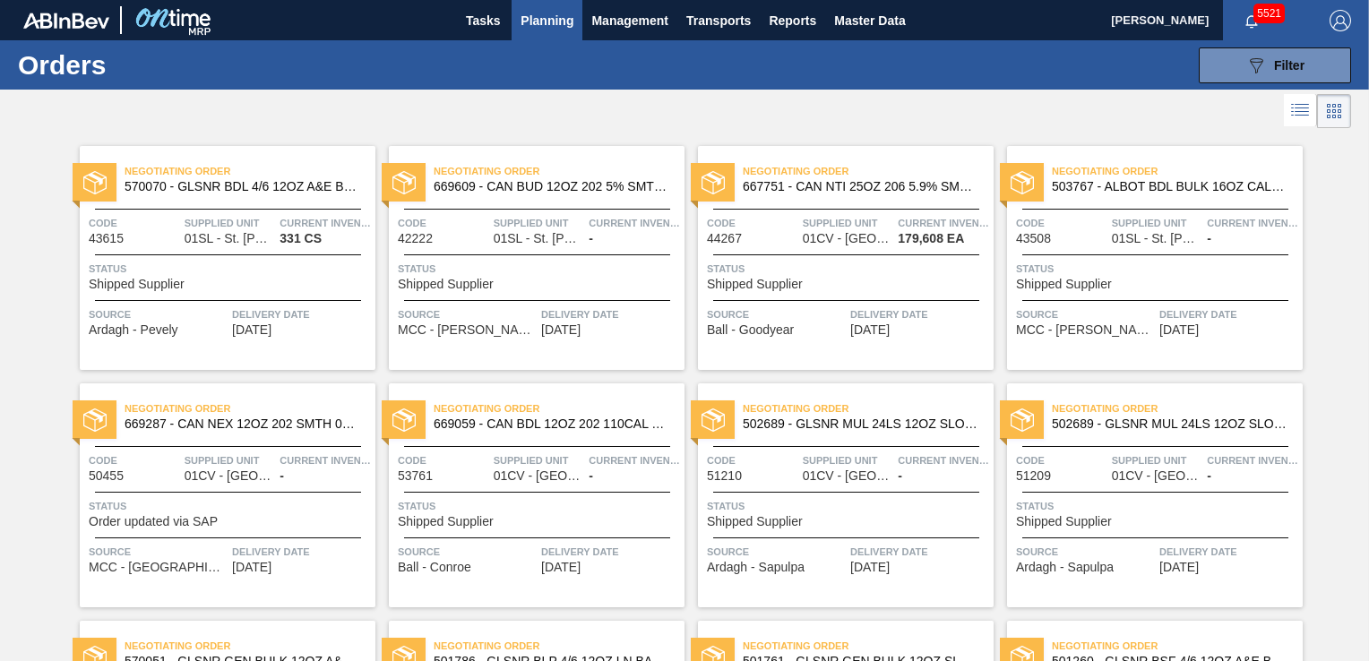
click at [650, 301] on div "Source MCC - Arnold Delivery Date 01/12/2022" at bounding box center [537, 318] width 296 height 37
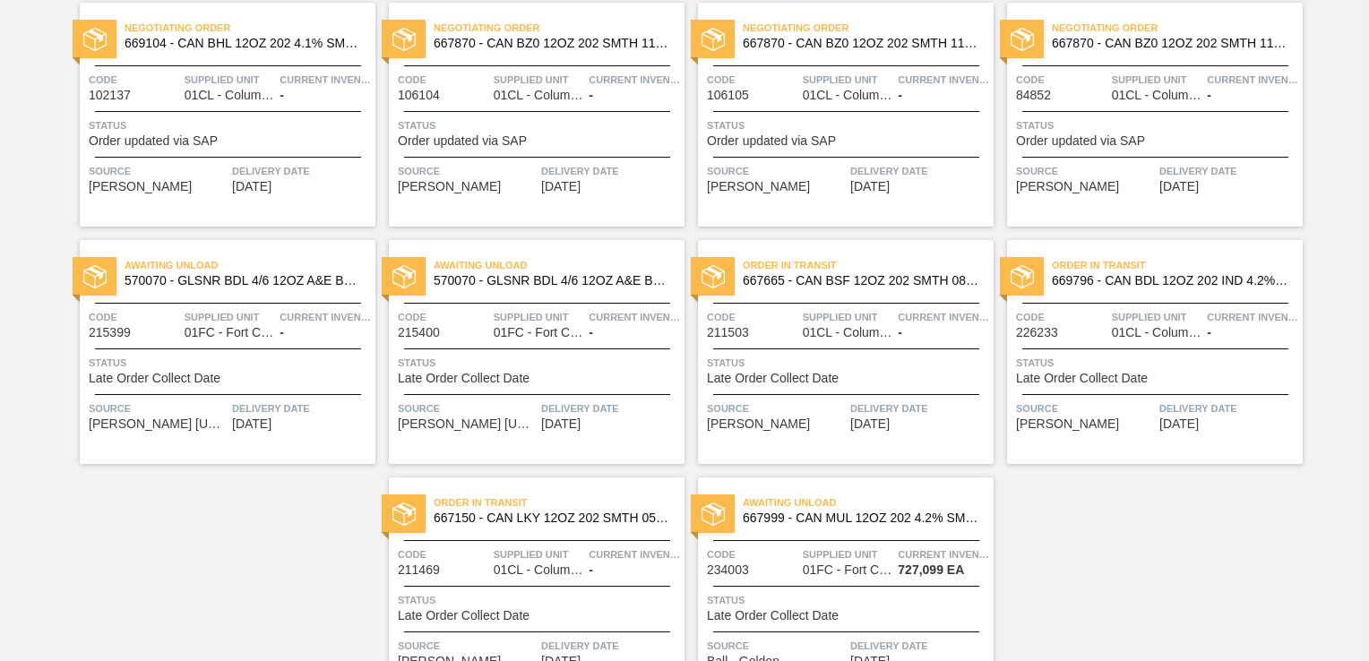
scroll to position [2624, 0]
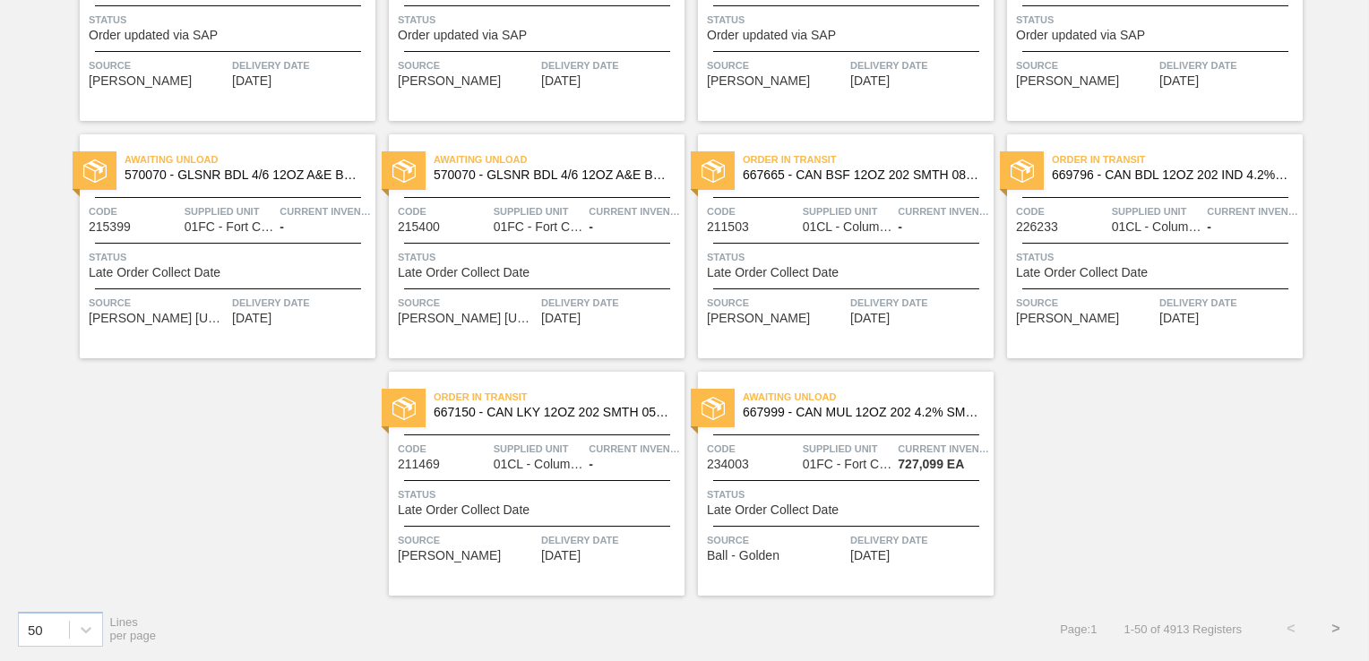
click at [1329, 622] on button ">" at bounding box center [1336, 629] width 45 height 45
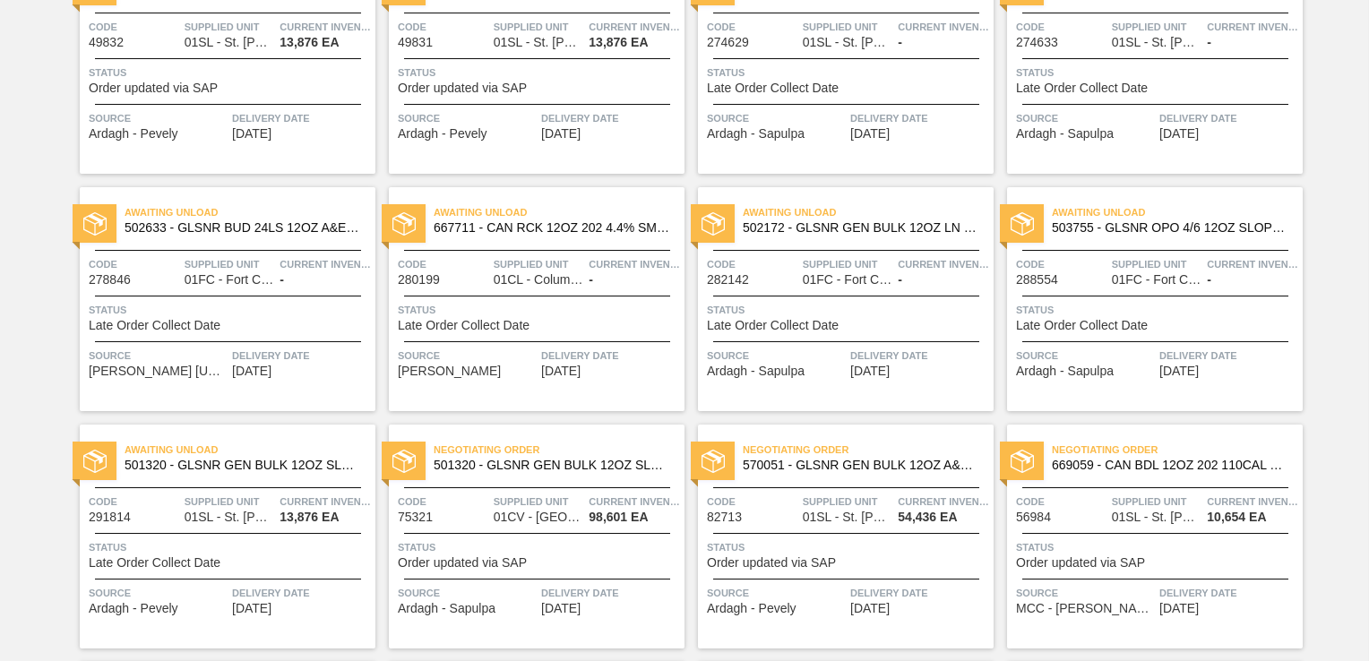
scroll to position [0, 0]
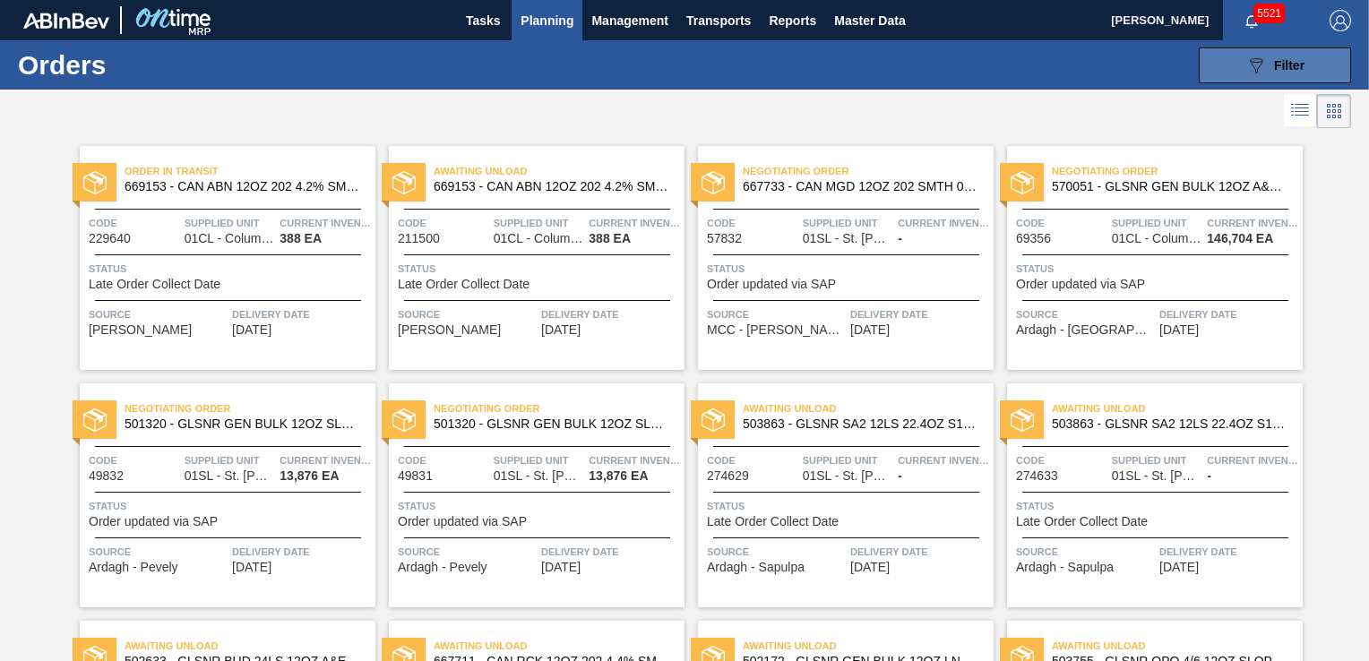
click at [1274, 64] on span "Filter" at bounding box center [1289, 65] width 30 height 14
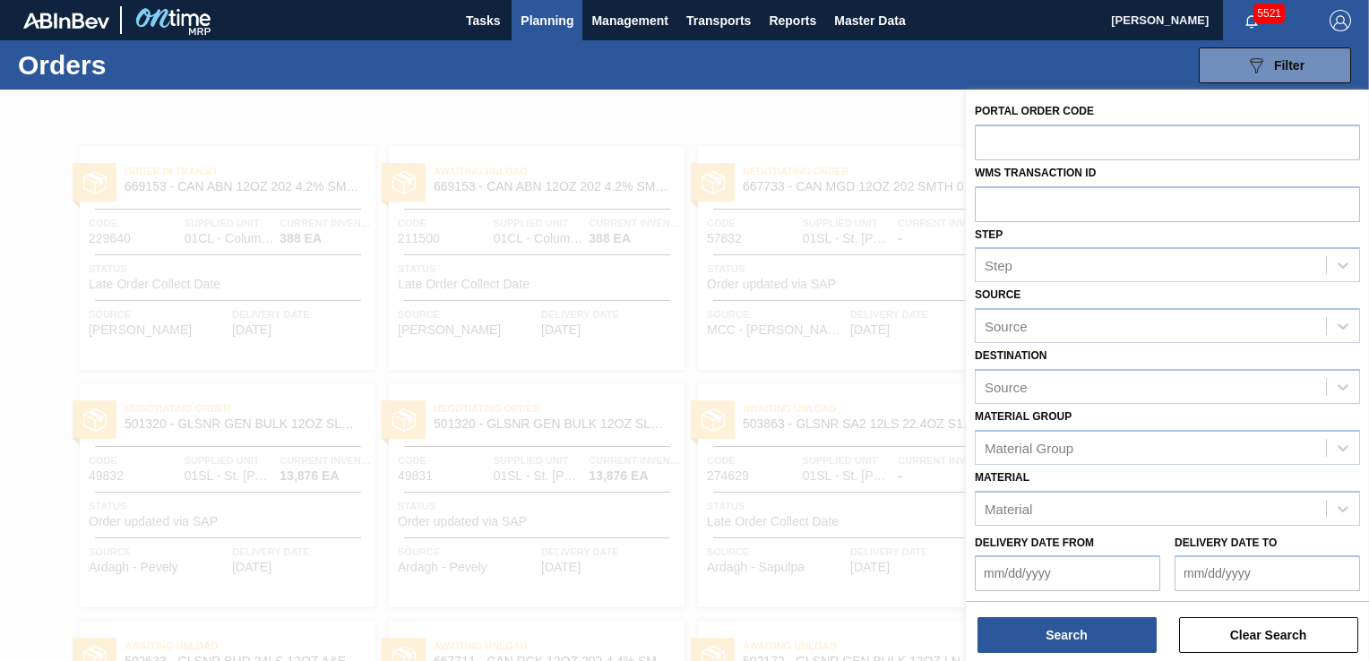
click at [1121, 570] on from "Delivery Date from" at bounding box center [1068, 574] width 186 height 36
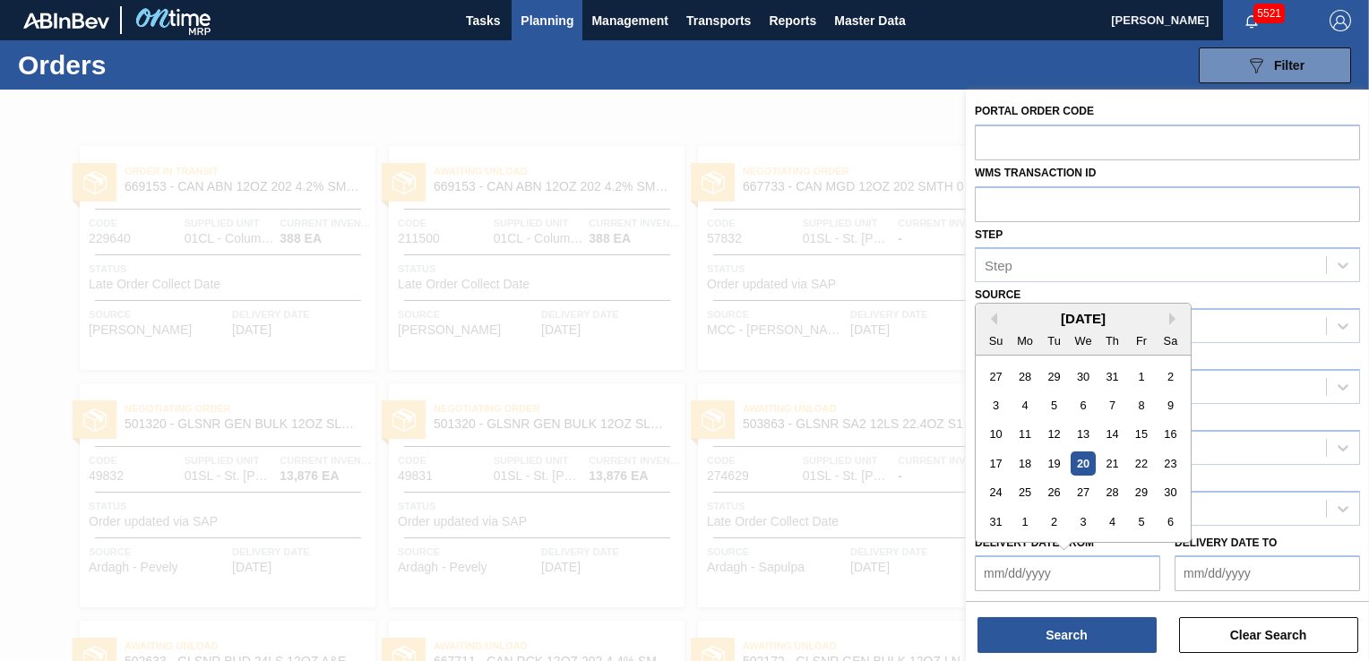
click at [1087, 466] on div "20" at bounding box center [1083, 464] width 24 height 24
type from "08/20/2025"
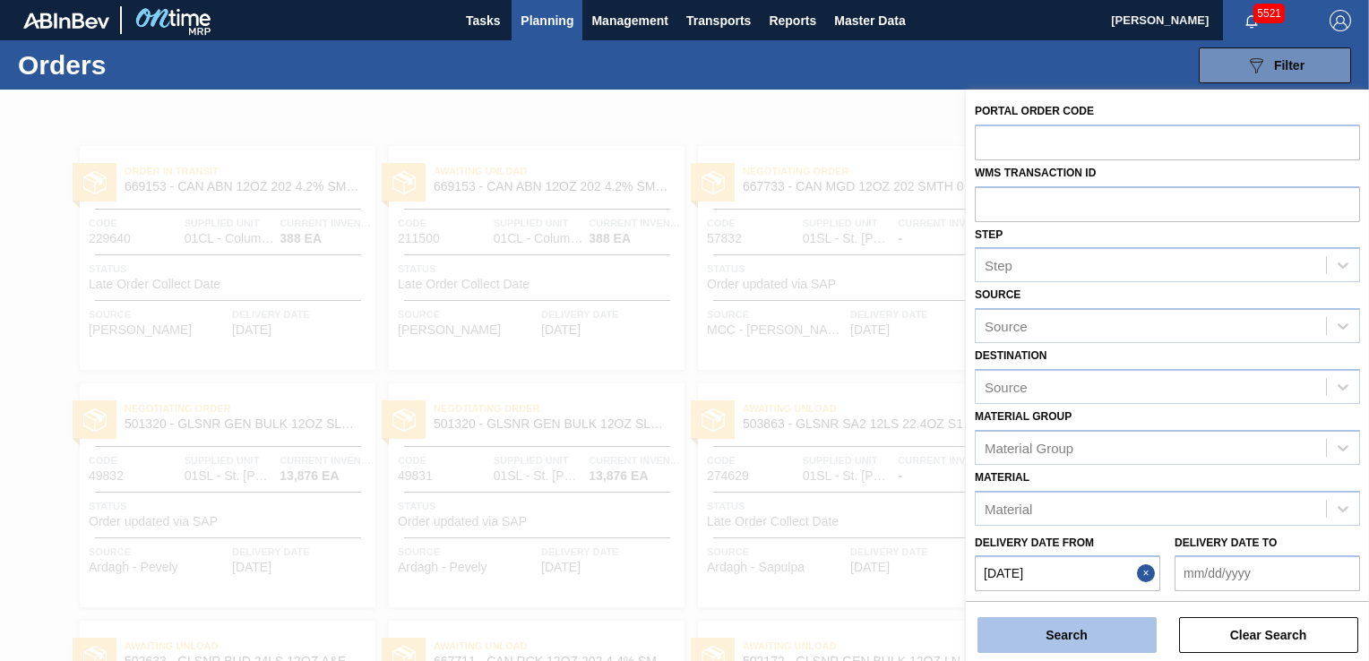
click at [1108, 635] on button "Search" at bounding box center [1067, 636] width 179 height 36
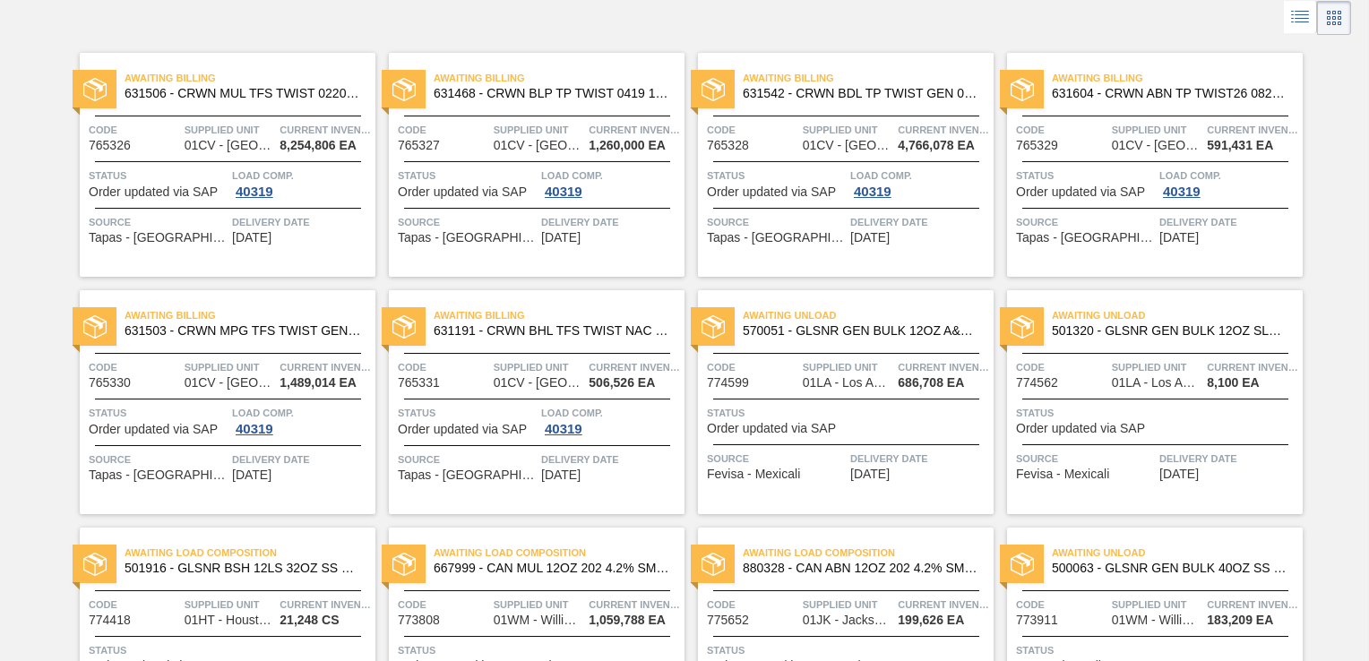
scroll to position [807, 0]
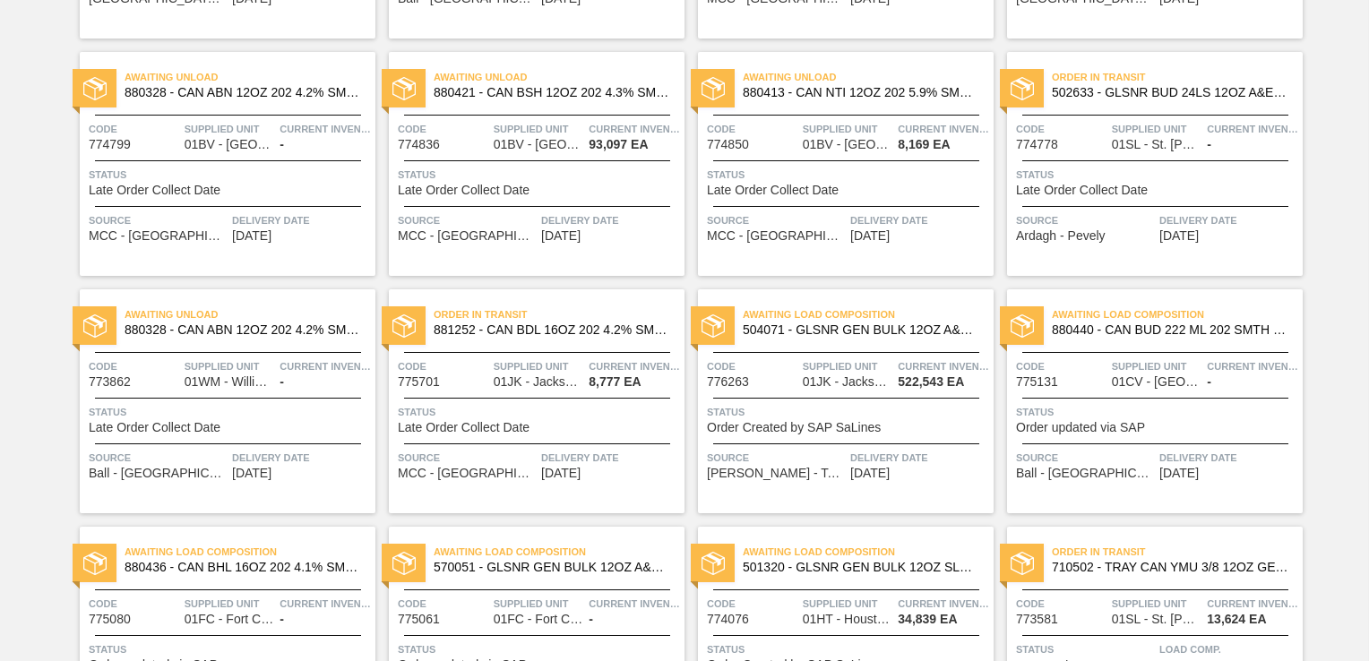
click at [856, 489] on div "Awaiting Load Composition 504071 - GLSNR GEN BULK 12OZ A&E BARE LS BULK 092 Cod…" at bounding box center [846, 401] width 296 height 224
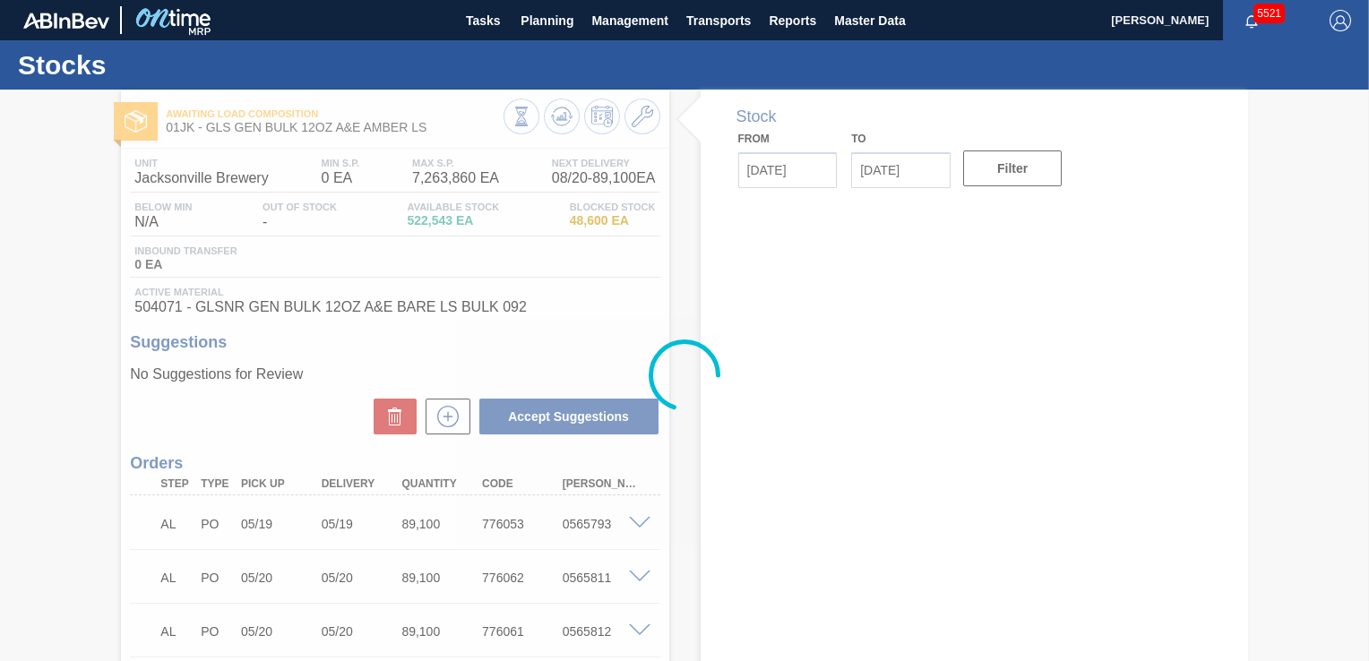
type input "08/20/2025"
type input "09/03/2025"
